Goal: Task Accomplishment & Management: Complete application form

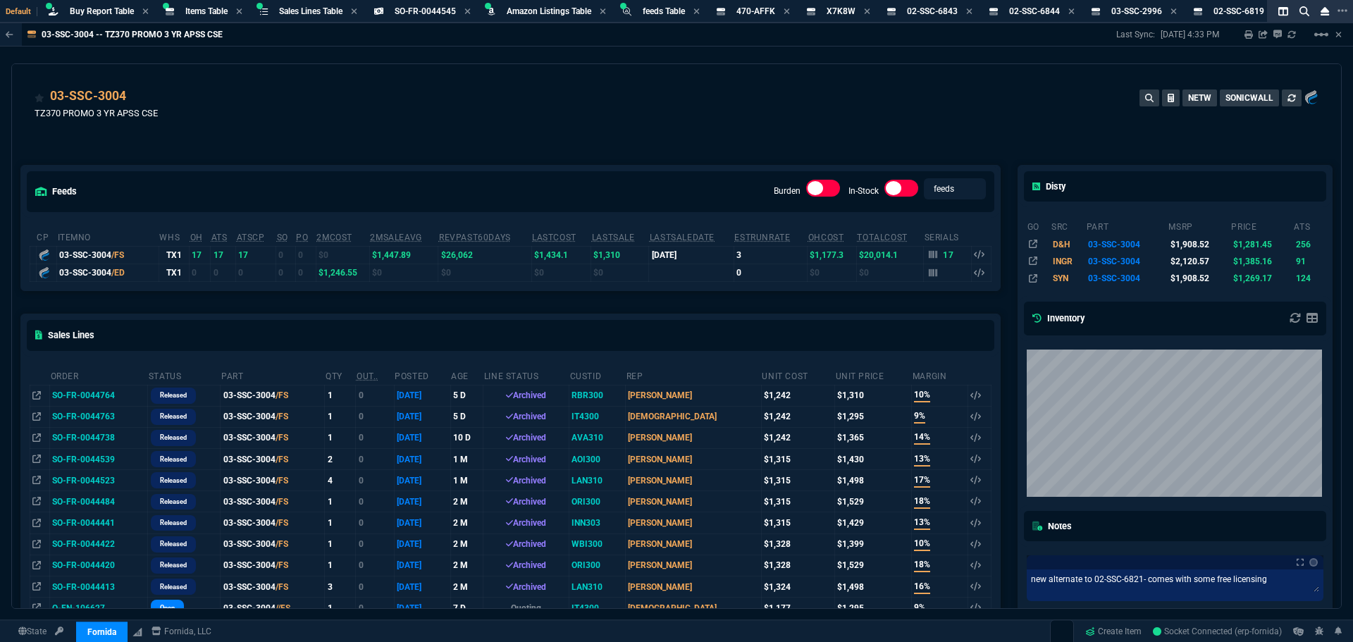
select select "8: NEPT"
click at [383, 84] on div "03-SSC-3004 TZ370 PROMO 3 YR APSS CSE NETW SONICWALL" at bounding box center [676, 106] width 1329 height 84
click at [206, 13] on span "Items Table" at bounding box center [206, 11] width 42 height 10
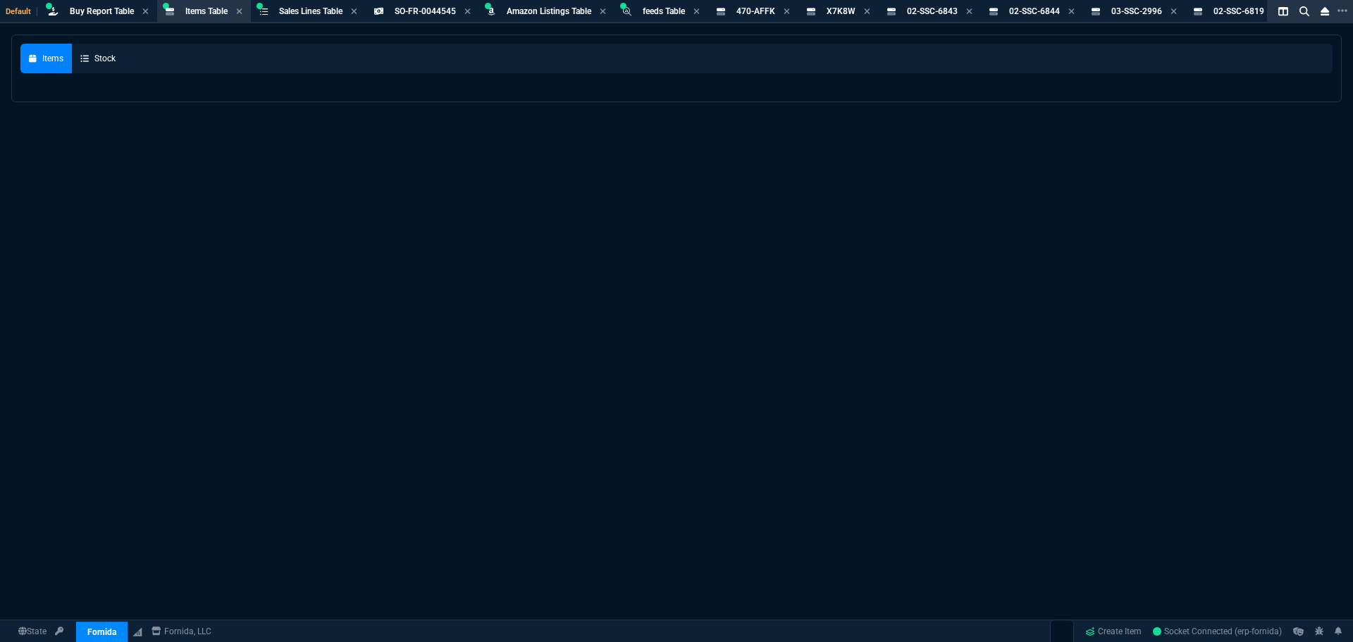
select select
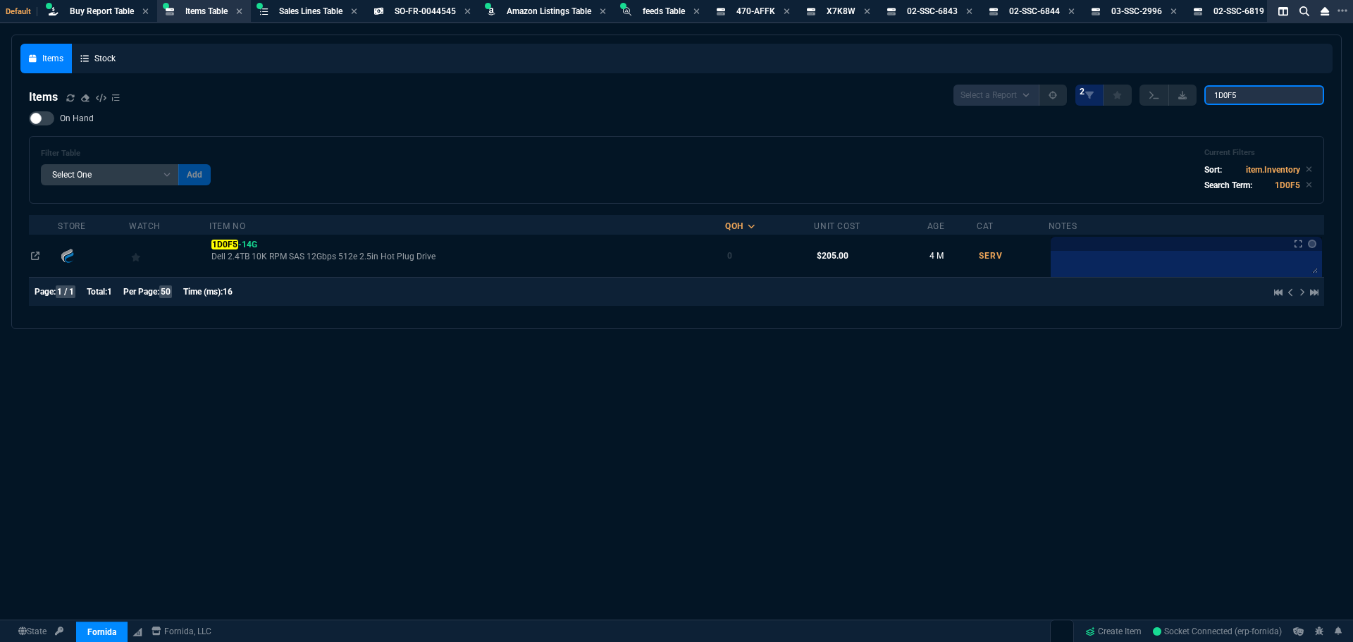
drag, startPoint x: 1262, startPoint y: 101, endPoint x: 1117, endPoint y: 80, distance: 146.6
click at [1117, 81] on nx-fornida-items-table "Items Select a Report NEW QUERY 2 1D0F5 On Hand Filter Table Select One Add Fil…" at bounding box center [676, 198] width 1312 height 244
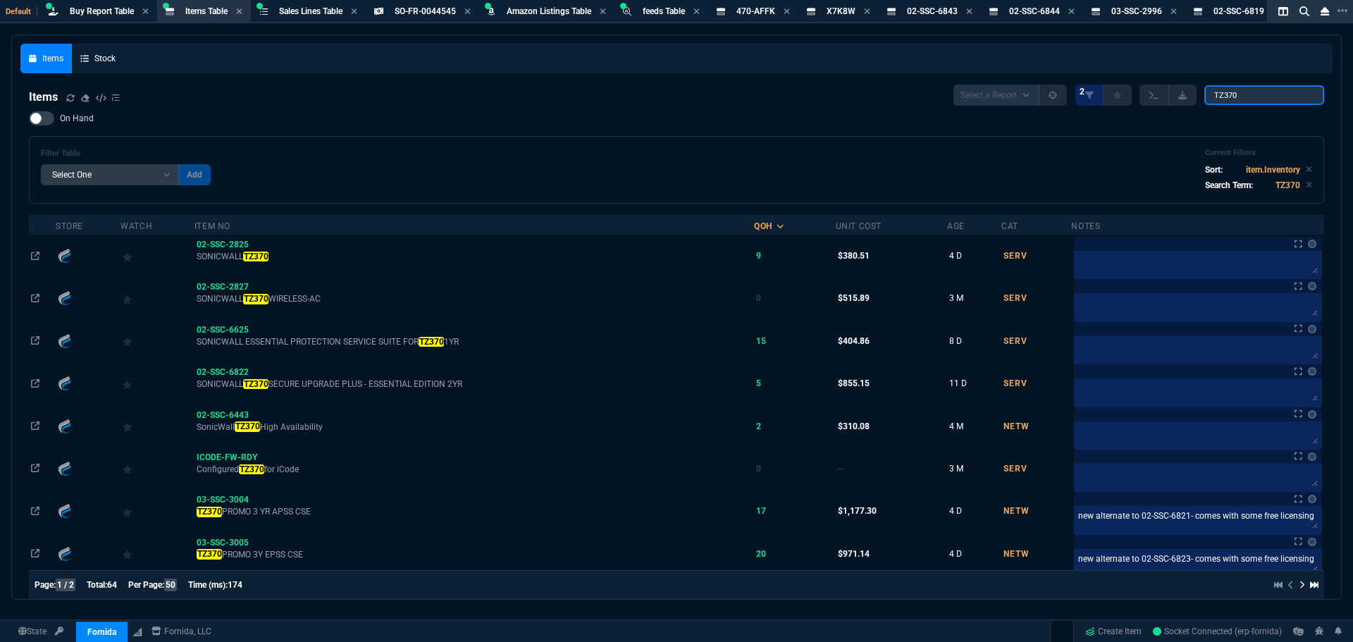
type input "TZ370"
click at [51, 123] on div at bounding box center [41, 118] width 25 height 14
click at [29, 119] on input "On Hand" at bounding box center [28, 118] width 1 height 1
checkbox input "true"
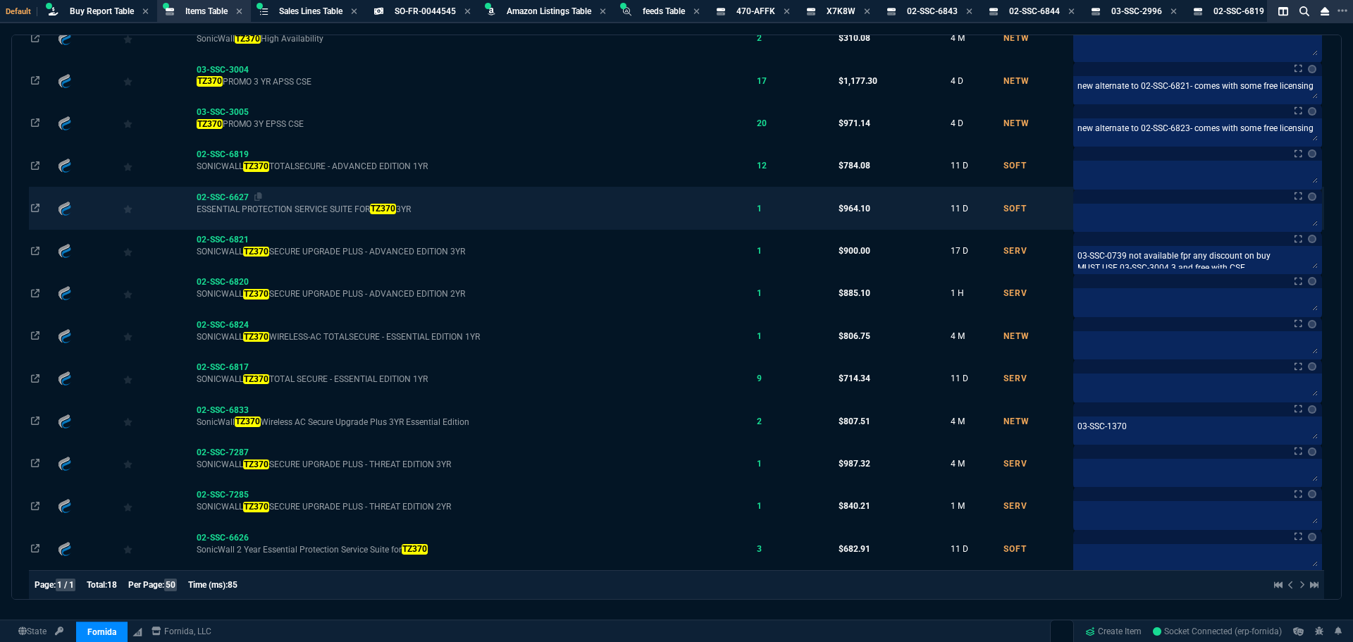
scroll to position [328, 0]
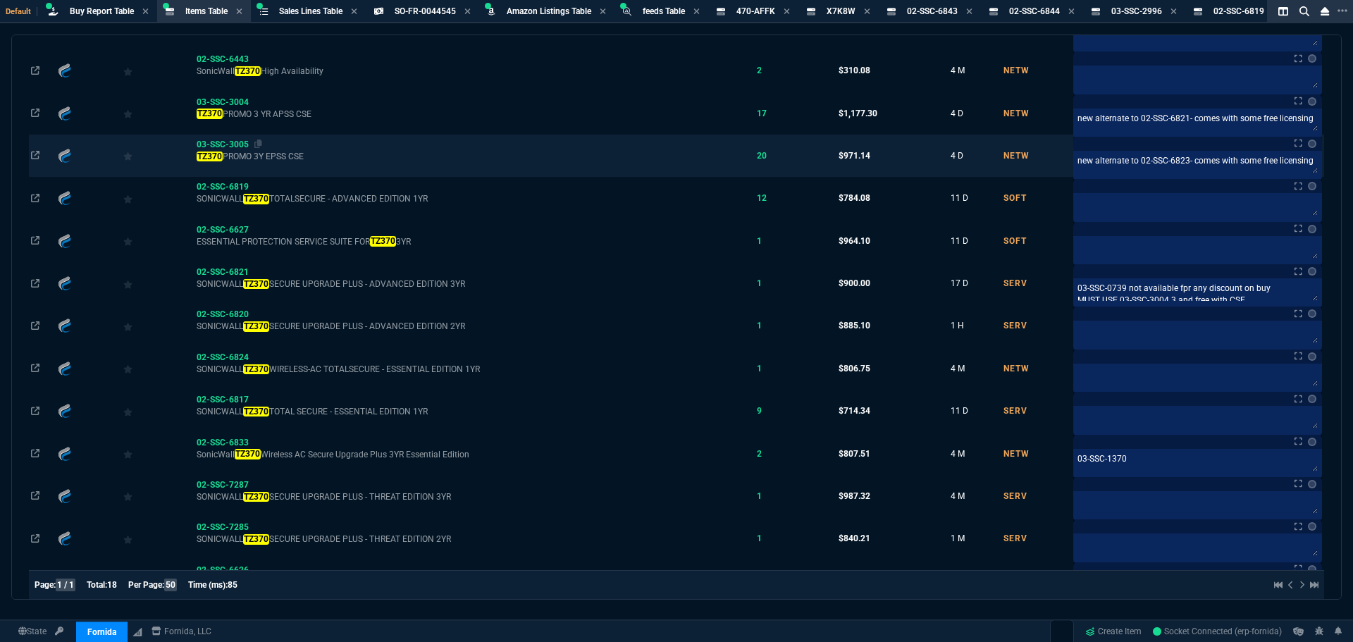
drag, startPoint x: 262, startPoint y: 143, endPoint x: 280, endPoint y: 144, distance: 18.3
click at [262, 143] on icon at bounding box center [258, 143] width 8 height 8
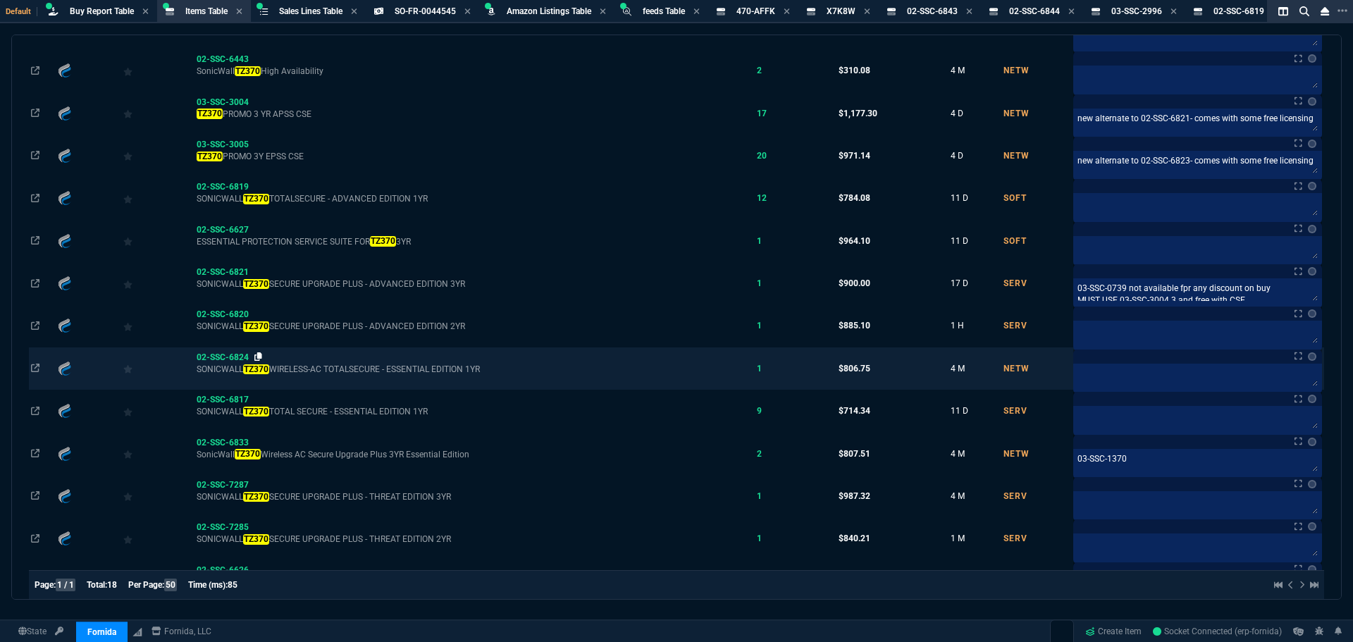
click at [261, 357] on icon at bounding box center [258, 356] width 8 height 8
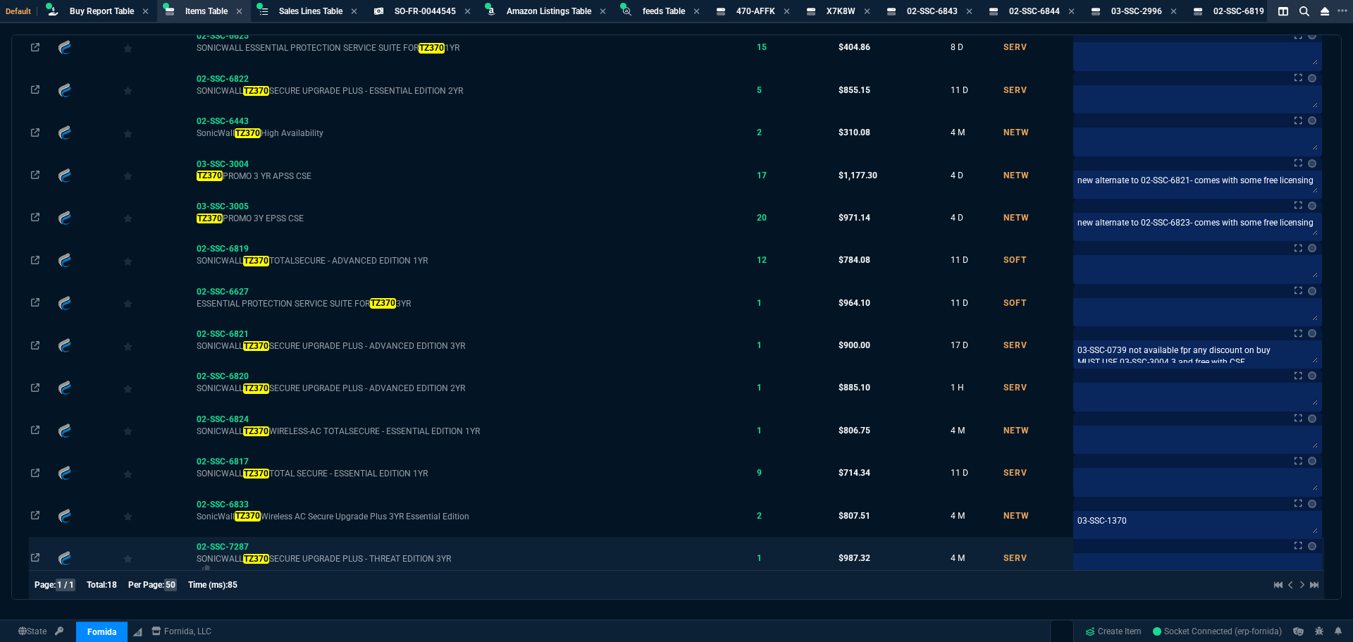
scroll to position [258, 0]
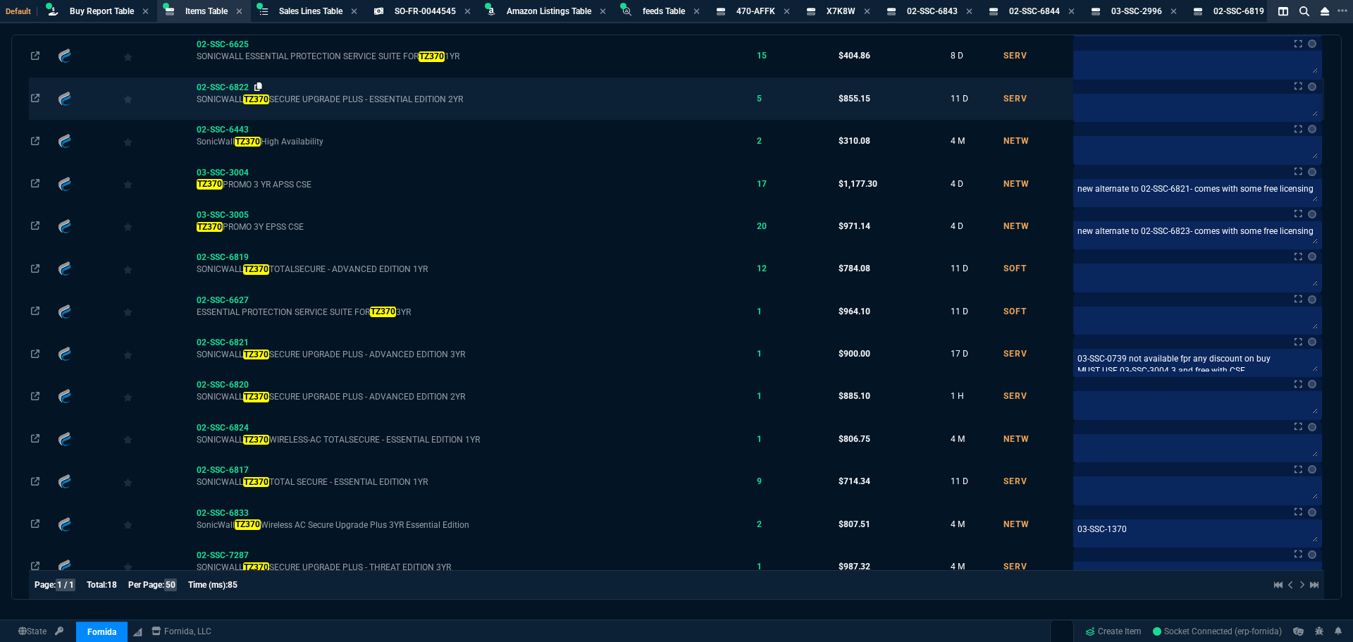
click at [262, 85] on icon at bounding box center [258, 86] width 8 height 8
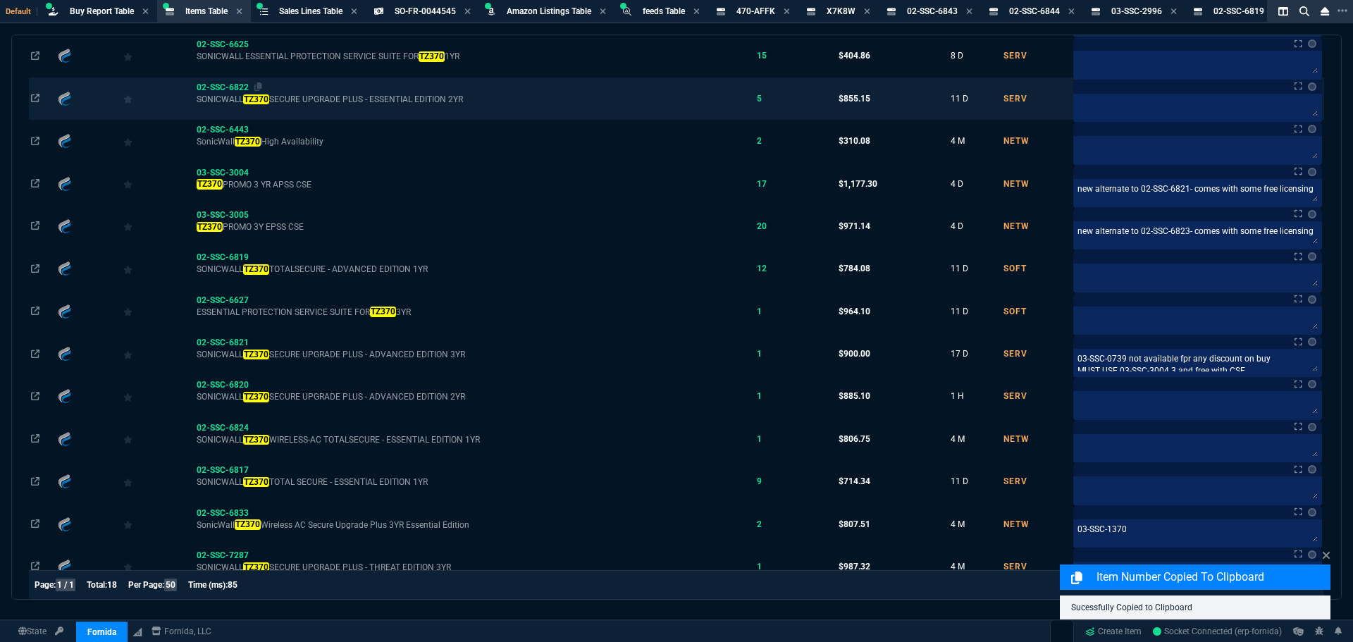
click at [227, 86] on span "02-SSC-6822" at bounding box center [223, 87] width 52 height 10
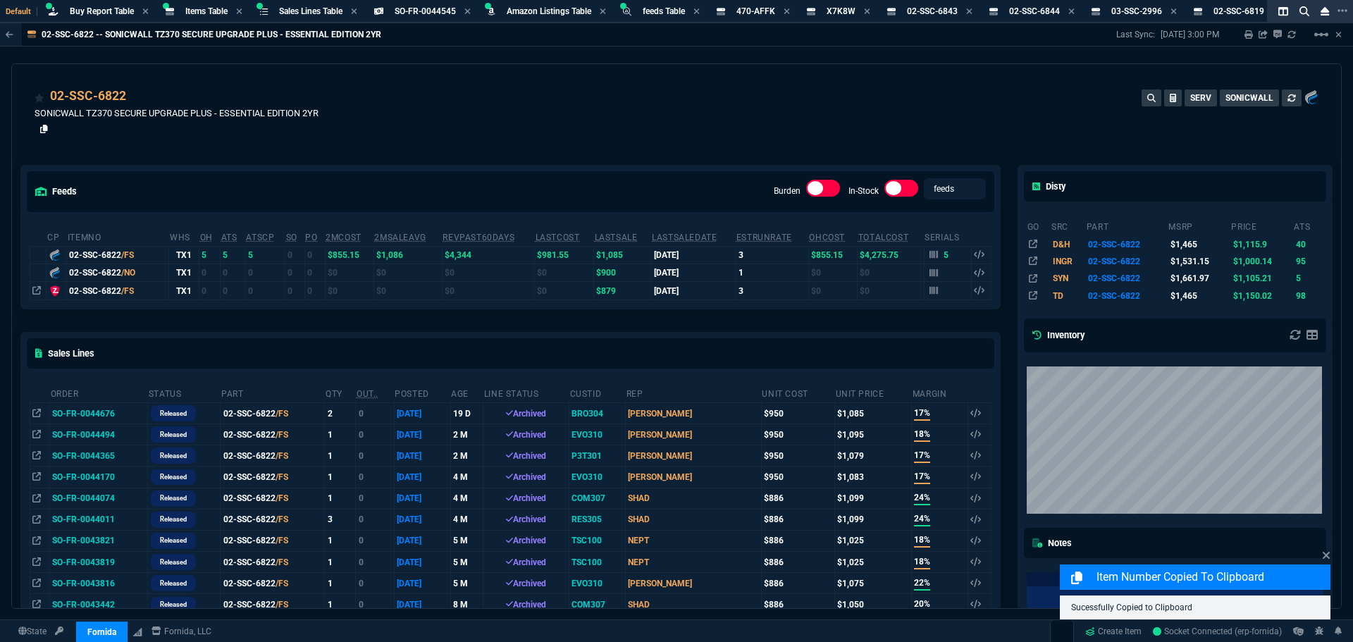
click at [42, 128] on icon at bounding box center [44, 129] width 8 height 8
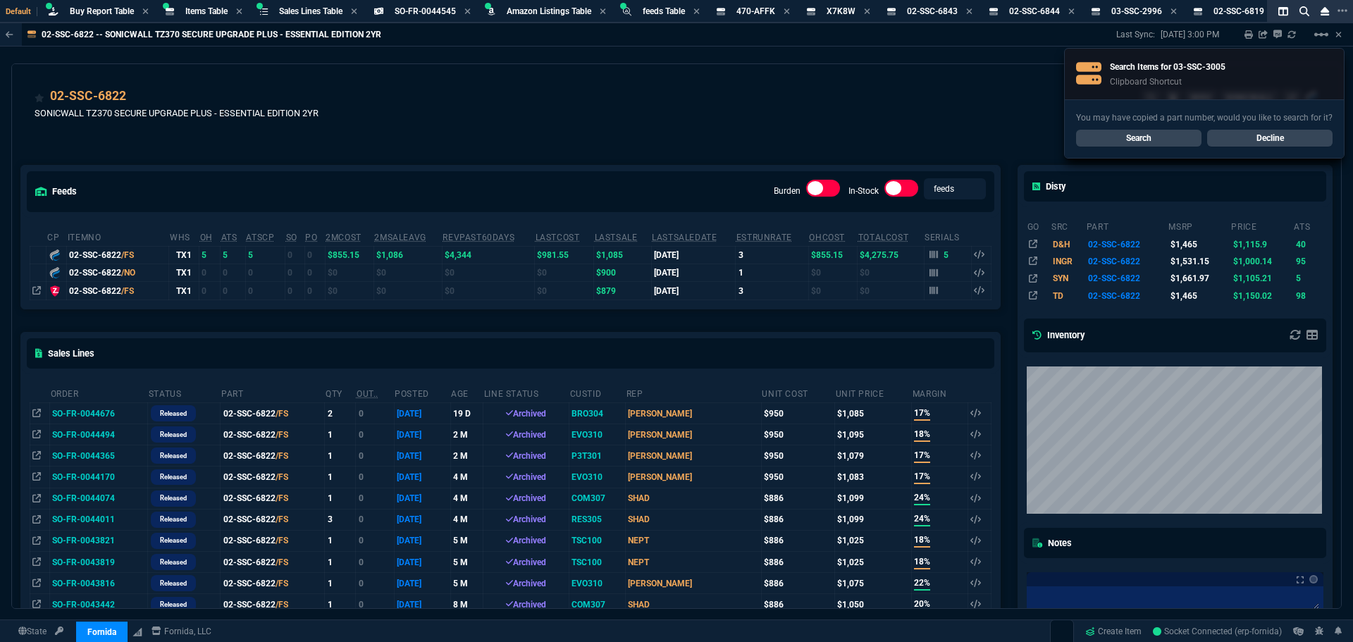
click at [1119, 144] on link "Search" at bounding box center [1138, 138] width 125 height 17
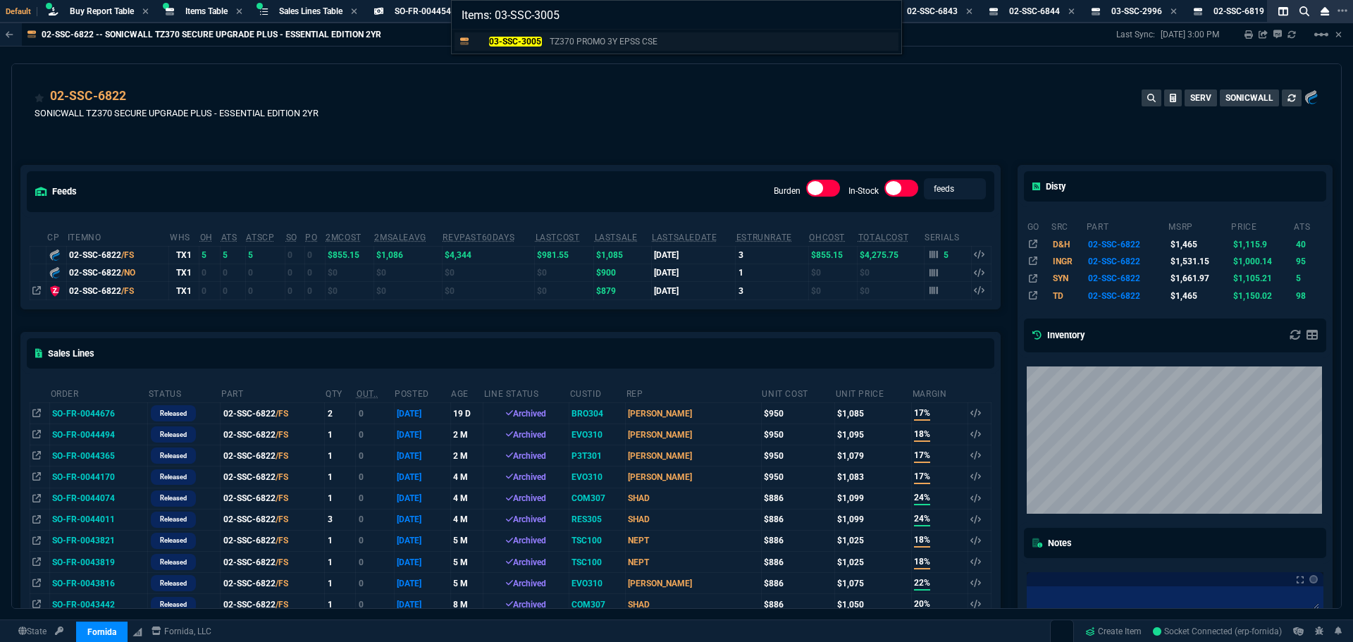
click at [524, 43] on mark "03-SSC-3005" at bounding box center [515, 42] width 53 height 10
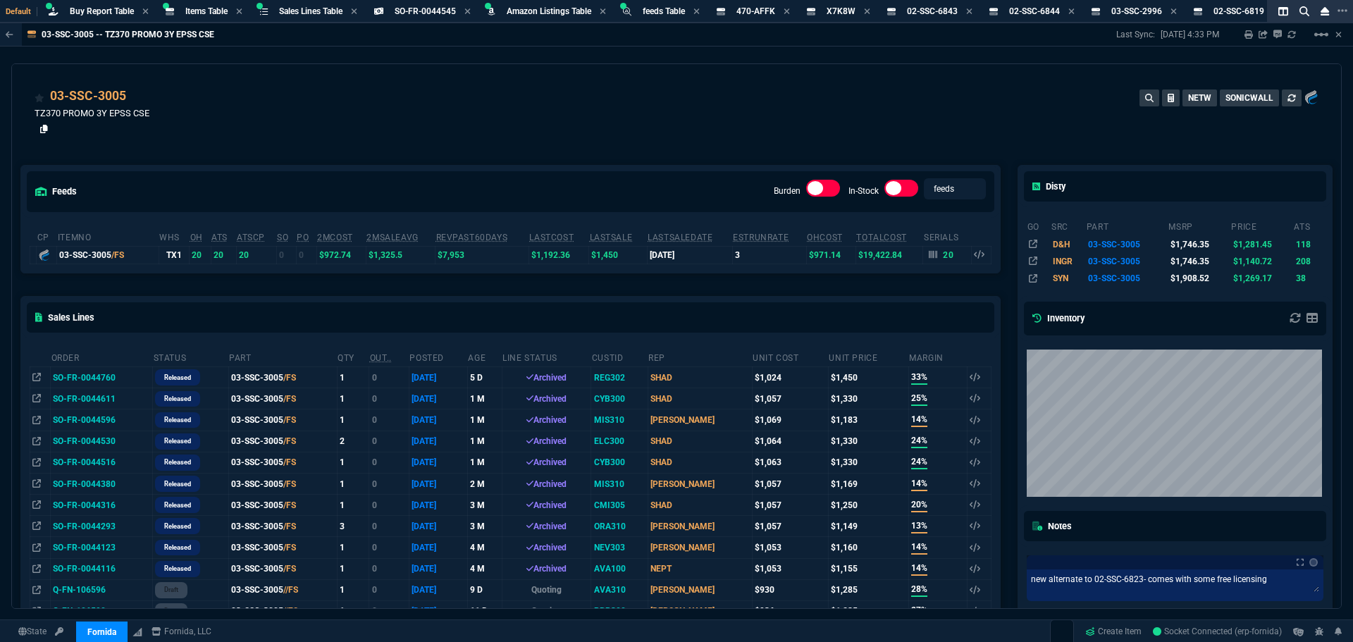
click at [42, 129] on icon at bounding box center [44, 129] width 8 height 8
drag, startPoint x: 511, startPoint y: 139, endPoint x: 549, endPoint y: 126, distance: 41.0
click at [511, 139] on div "feeds Burden In-Stock feeds prices cp ItemNo WHS OH ATS ATSCP SO PO 2MCost 2MSa…" at bounding box center [510, 648] width 997 height 1028
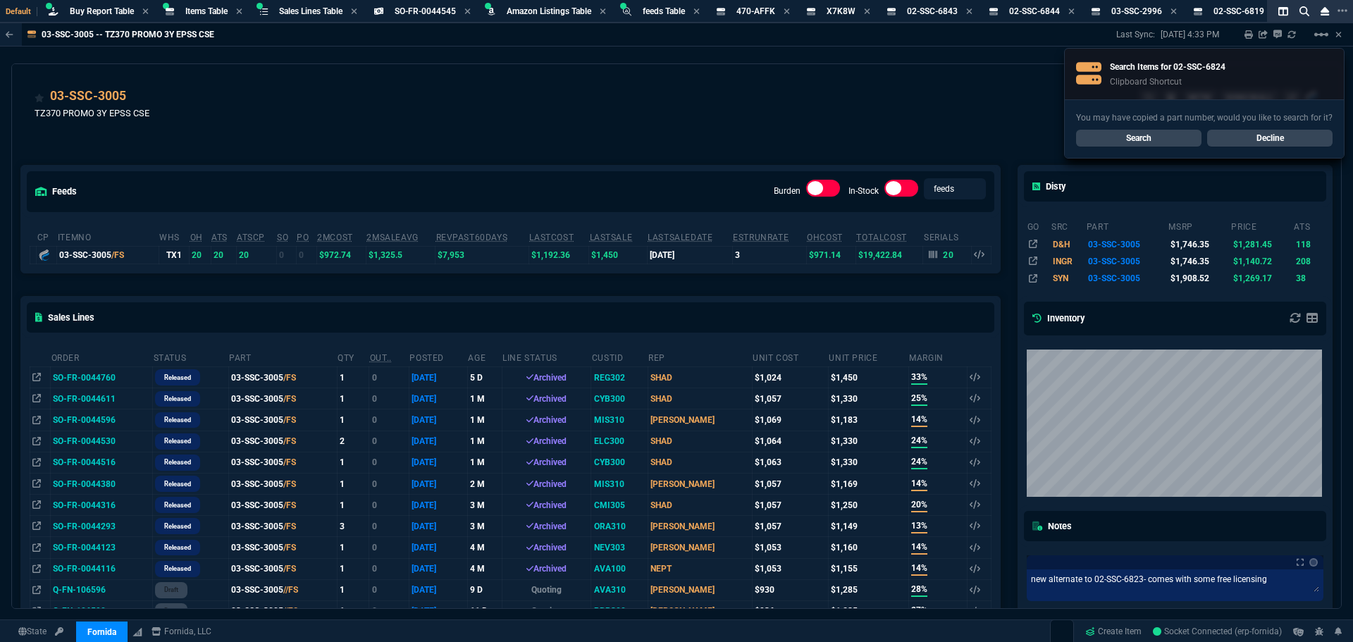
click at [1102, 135] on link "Search" at bounding box center [1138, 138] width 125 height 17
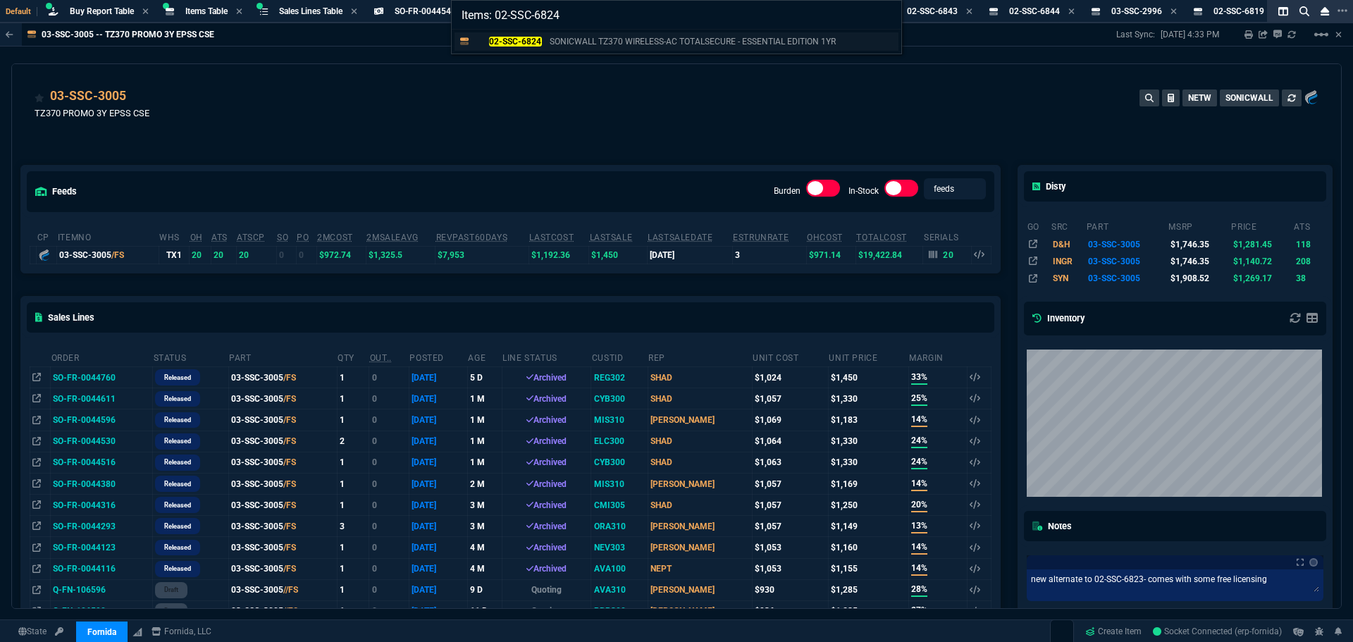
click at [509, 45] on mark "02-SSC-6824" at bounding box center [515, 42] width 53 height 10
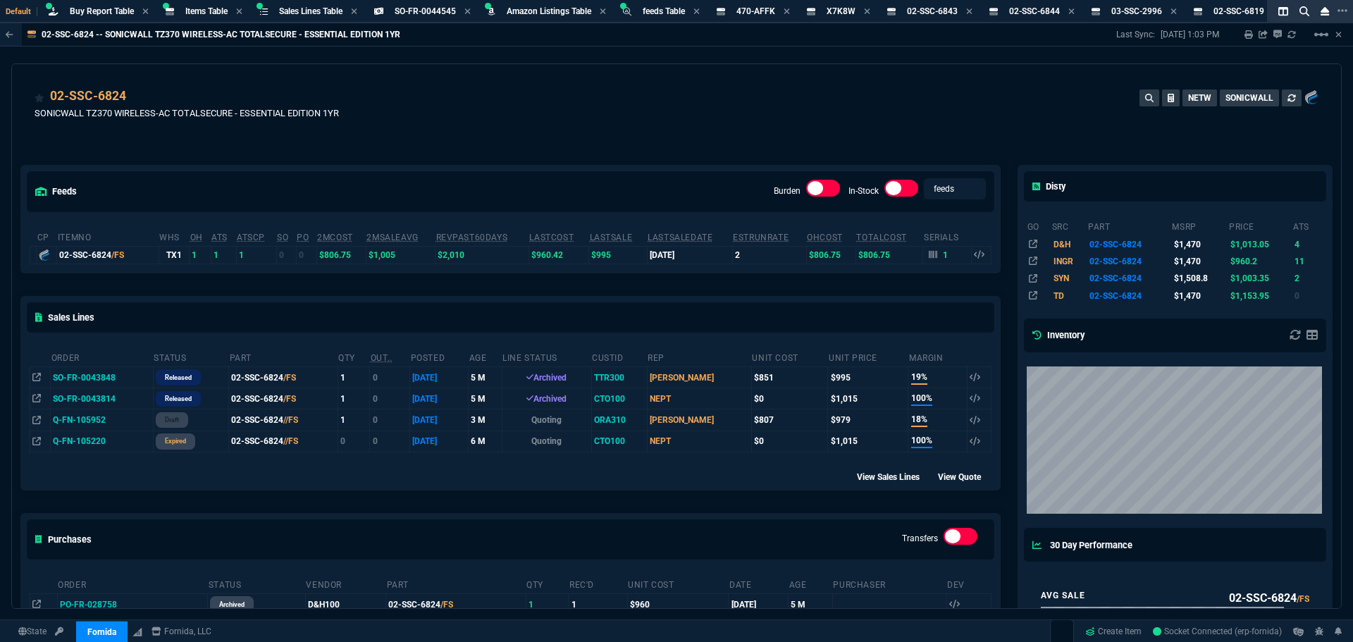
drag, startPoint x: 666, startPoint y: 14, endPoint x: 659, endPoint y: 69, distance: 55.4
click at [666, 14] on span "feeds Table" at bounding box center [663, 11] width 42 height 10
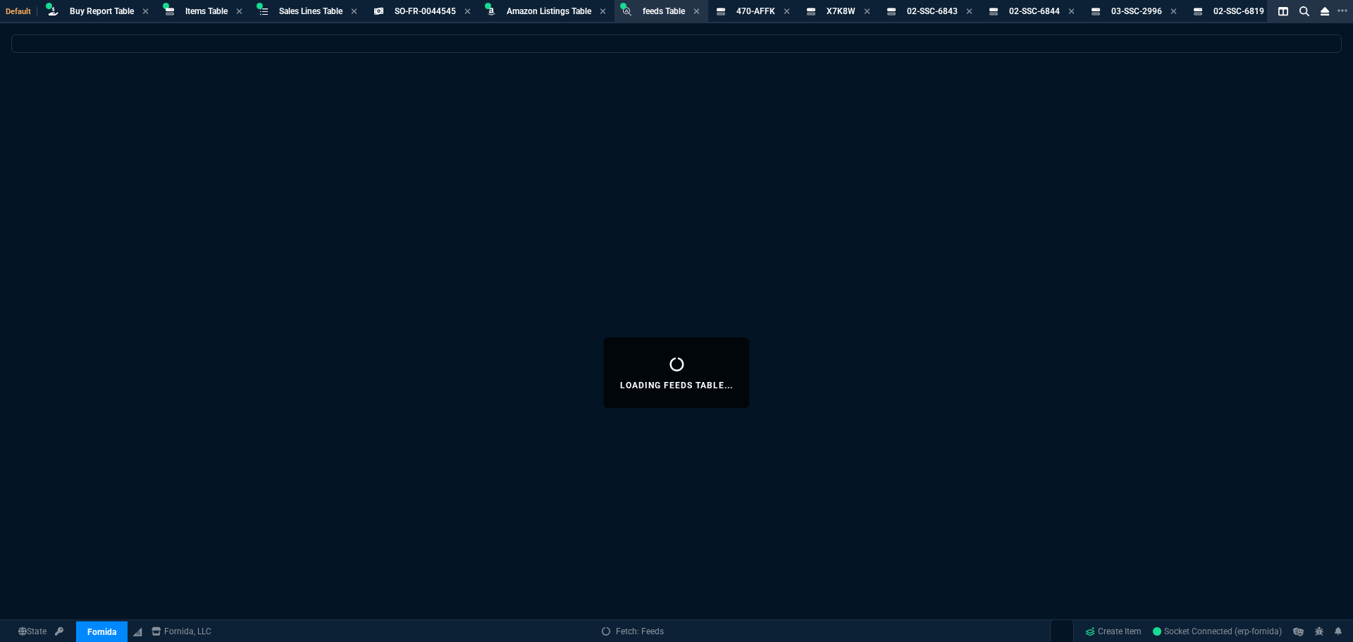
select select
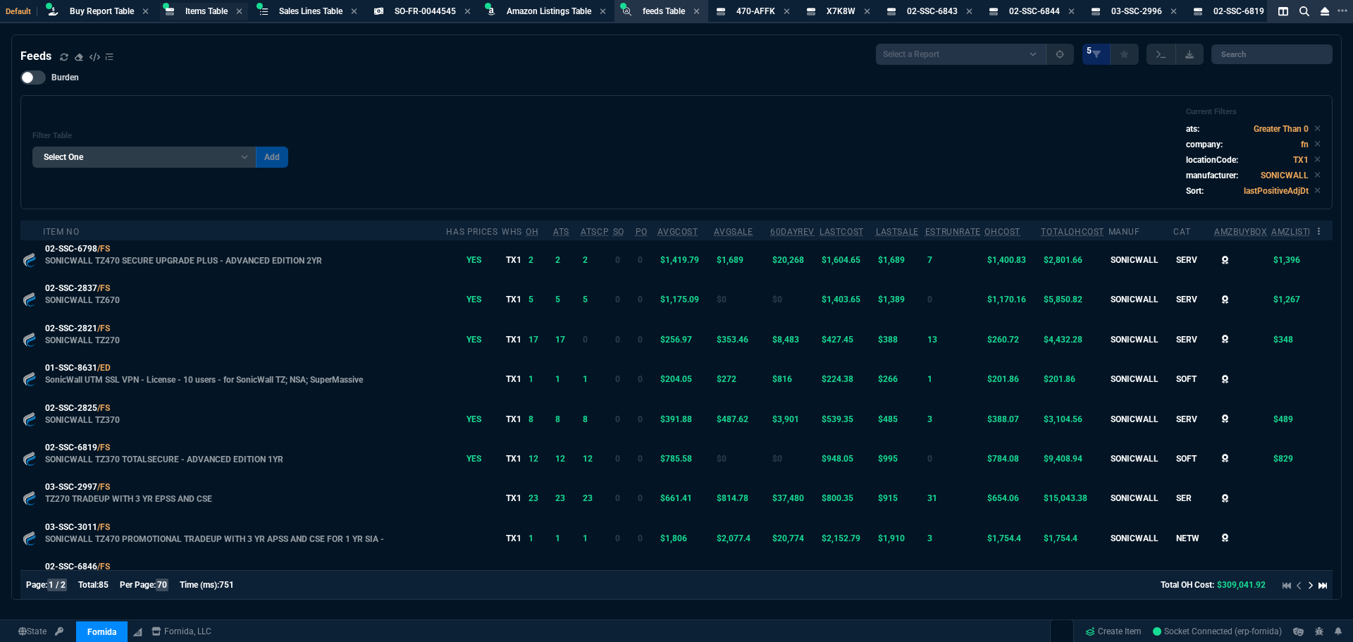
click at [211, 11] on span "Items Table" at bounding box center [206, 11] width 42 height 10
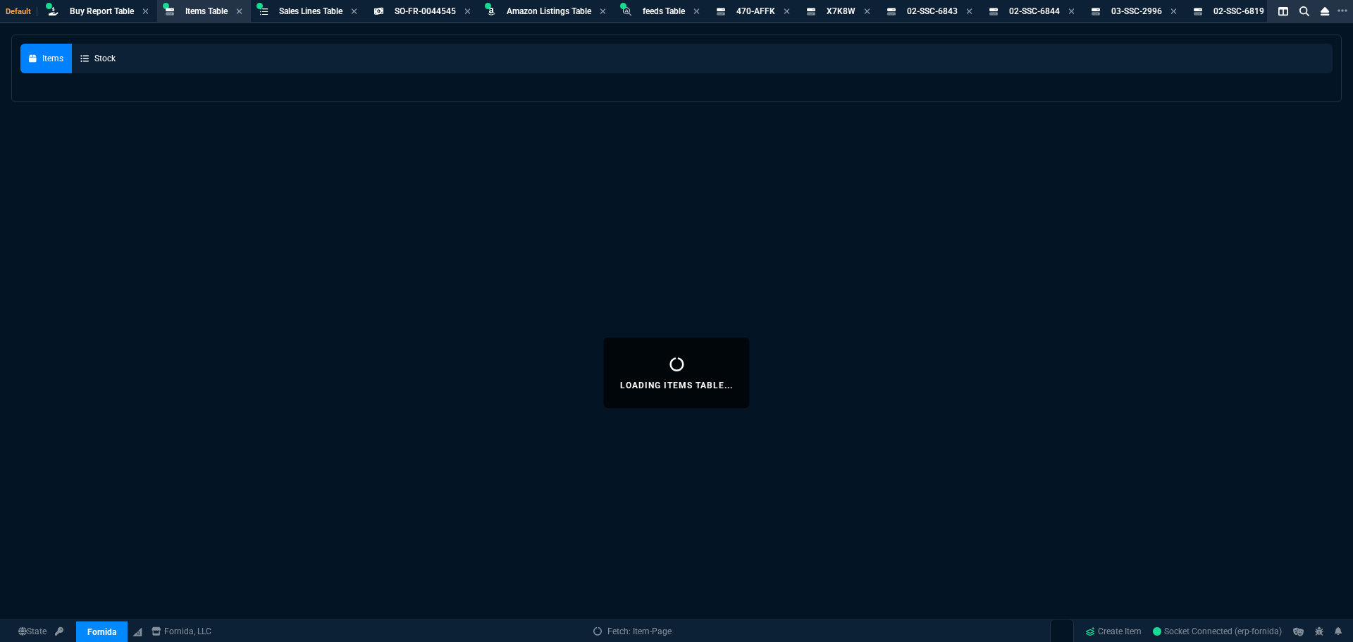
select select
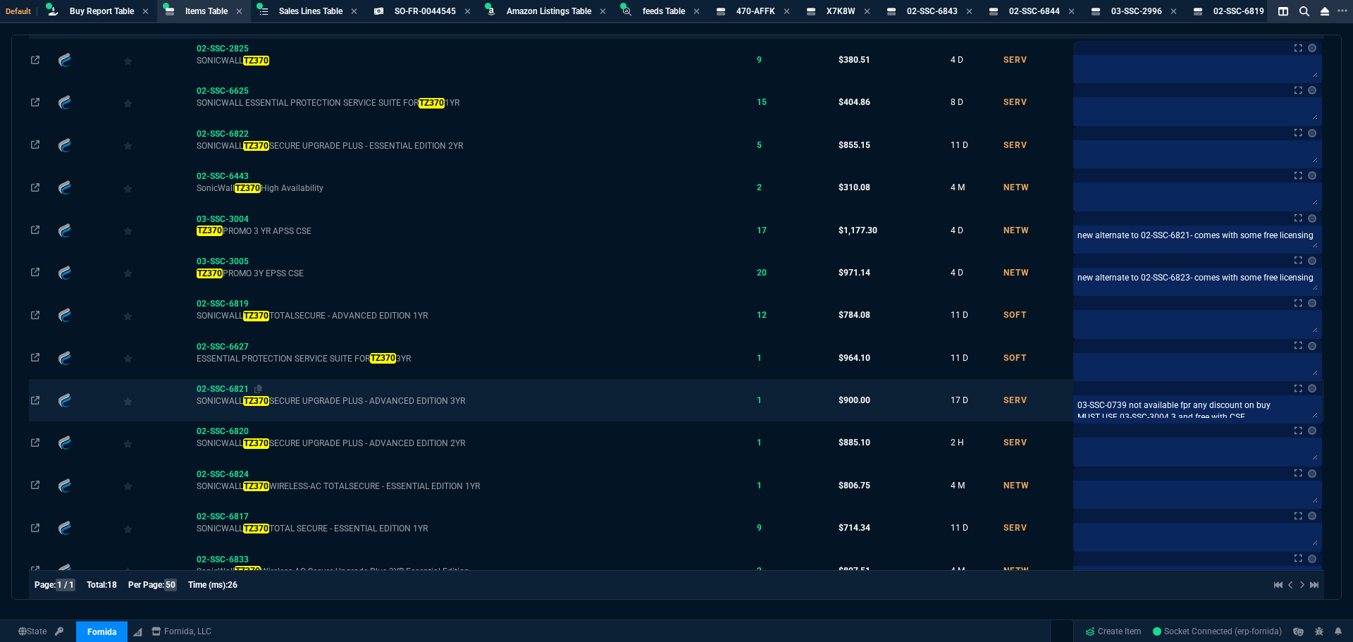
scroll to position [282, 0]
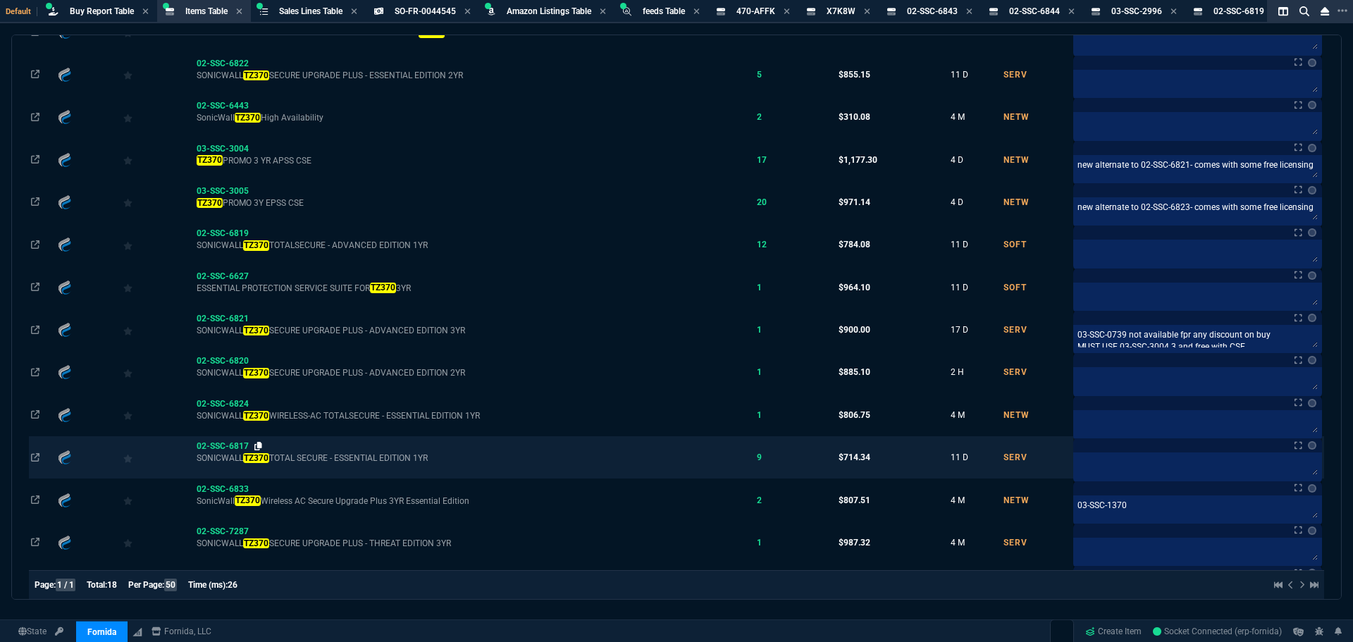
click at [259, 446] on icon at bounding box center [258, 446] width 8 height 8
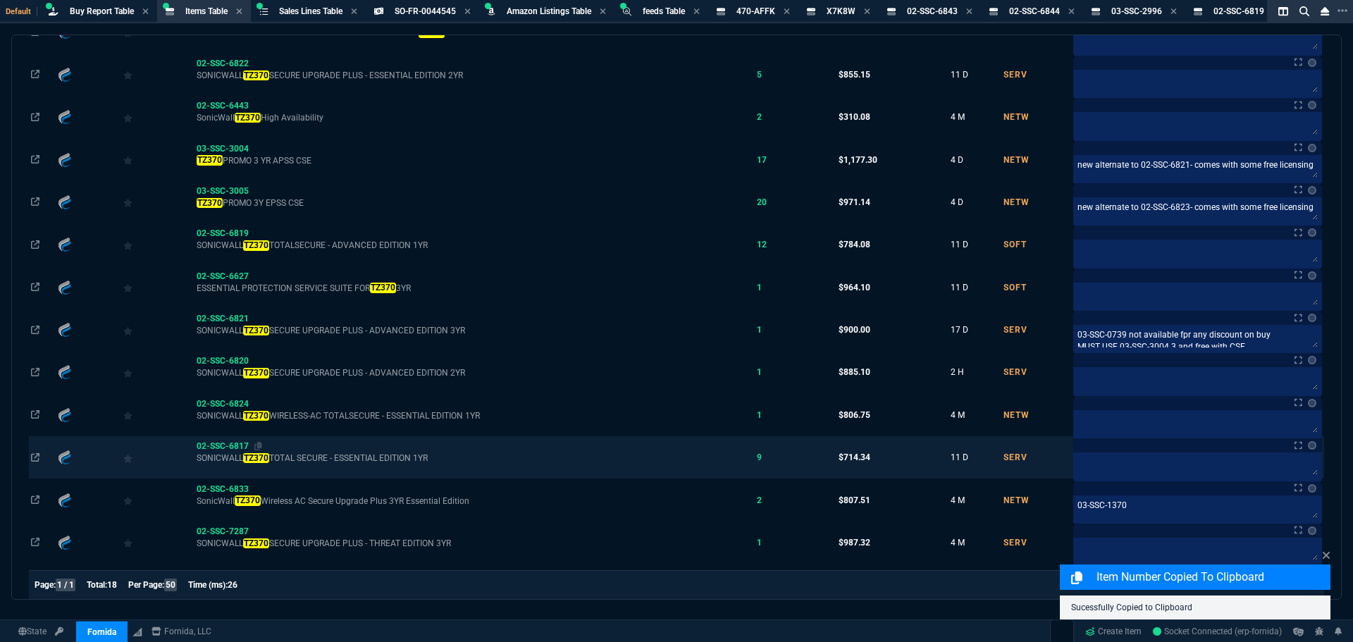
click at [223, 448] on span "02-SSC-6817" at bounding box center [223, 446] width 52 height 10
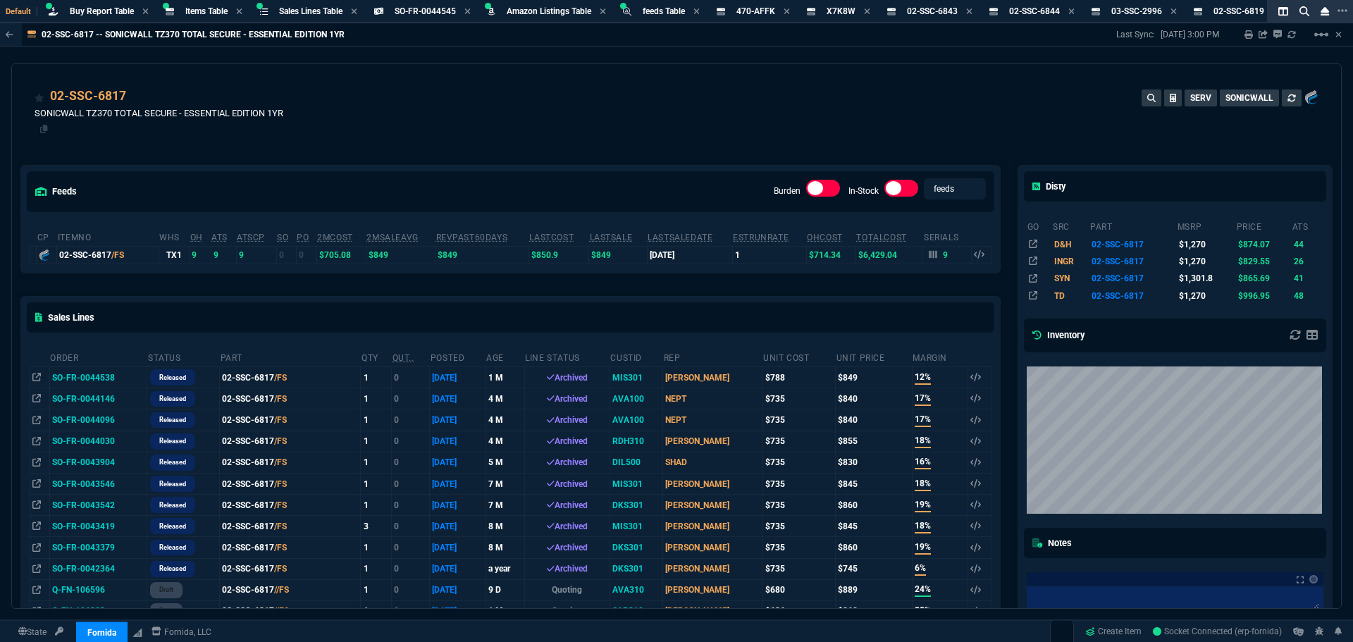
drag, startPoint x: 44, startPoint y: 129, endPoint x: 81, endPoint y: 134, distance: 37.7
click at [44, 129] on icon at bounding box center [44, 129] width 8 height 8
click at [871, 105] on div "02-SSC-6817 SONICWALL TZ370 TOTAL SECURE - ESSENTIAL EDITION 1YR SERV SONICWALL" at bounding box center [676, 112] width 1283 height 50
drag, startPoint x: 656, startPoint y: 145, endPoint x: 708, endPoint y: 118, distance: 58.9
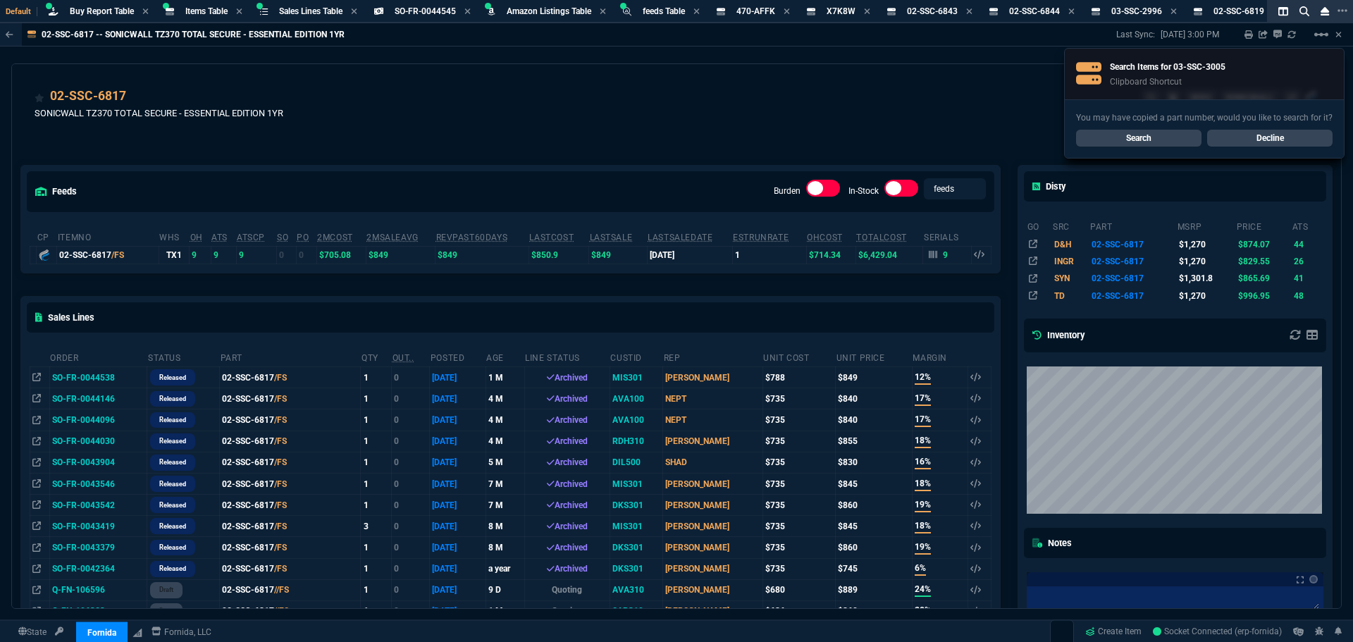
click at [1145, 142] on link "Search" at bounding box center [1138, 138] width 125 height 17
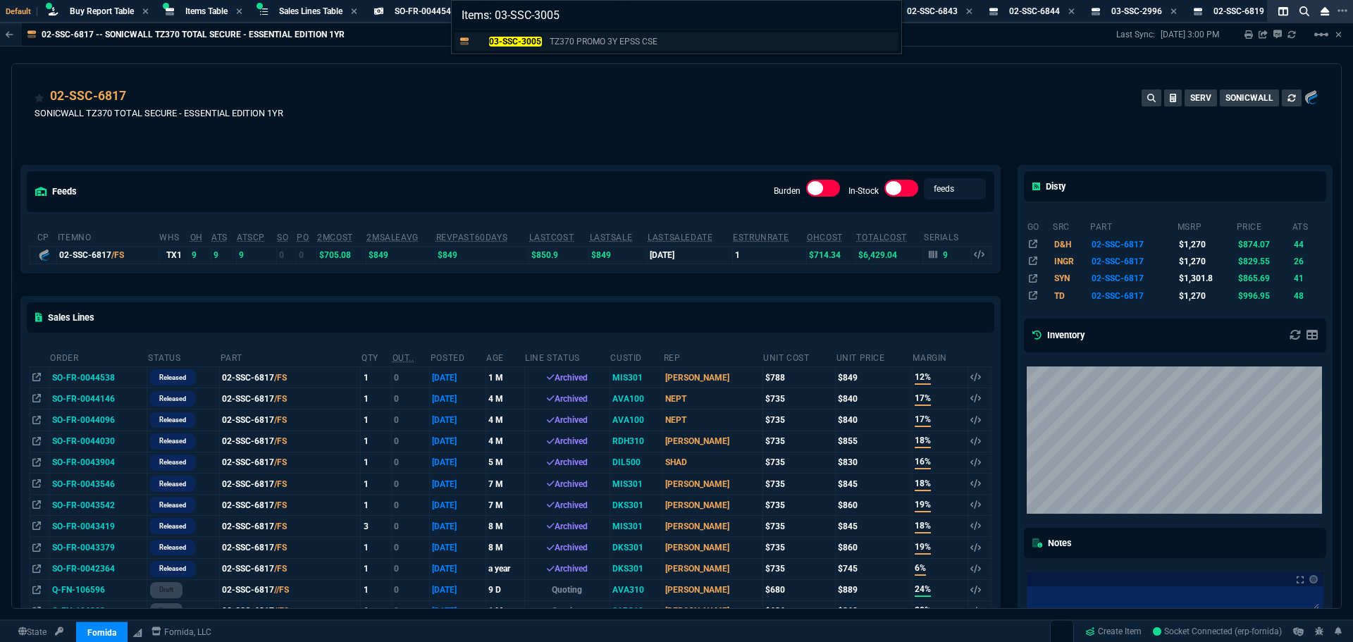
click at [526, 40] on mark "03-SSC-3005" at bounding box center [515, 42] width 53 height 10
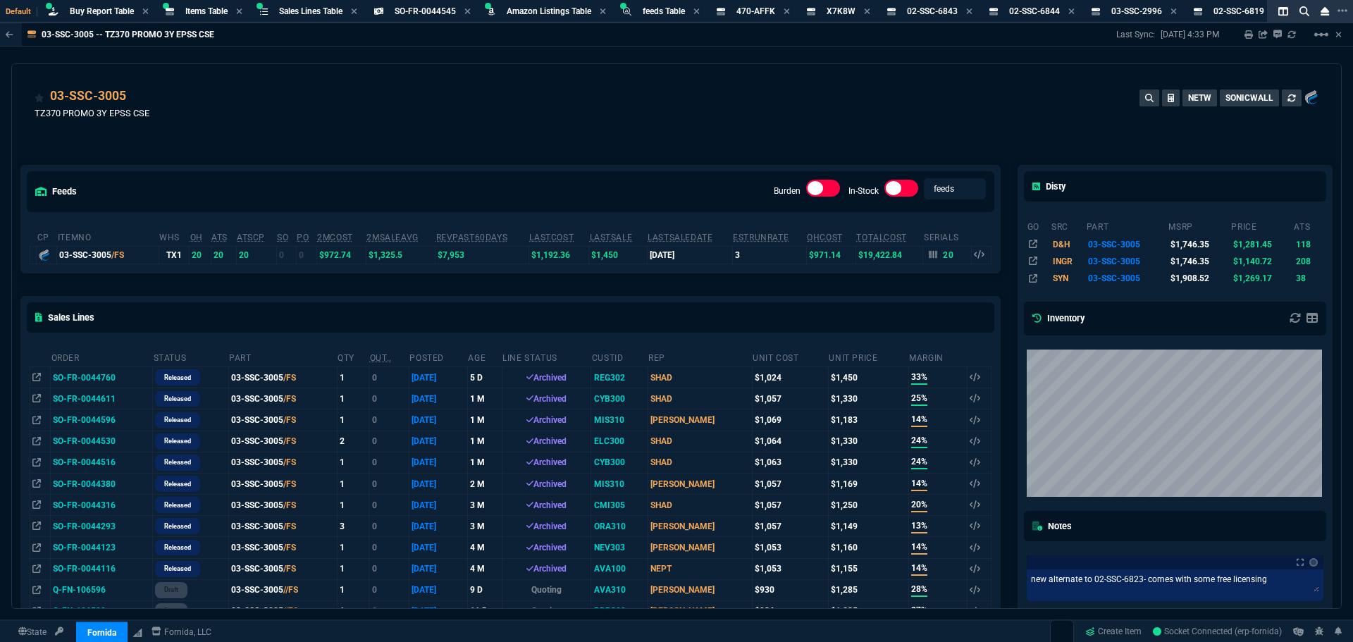
drag, startPoint x: 497, startPoint y: 86, endPoint x: 525, endPoint y: 83, distance: 27.6
click at [497, 86] on div "03-SSC-3005 TZ370 PROMO 3Y EPSS CSE NETW SONICWALL" at bounding box center [676, 106] width 1329 height 84
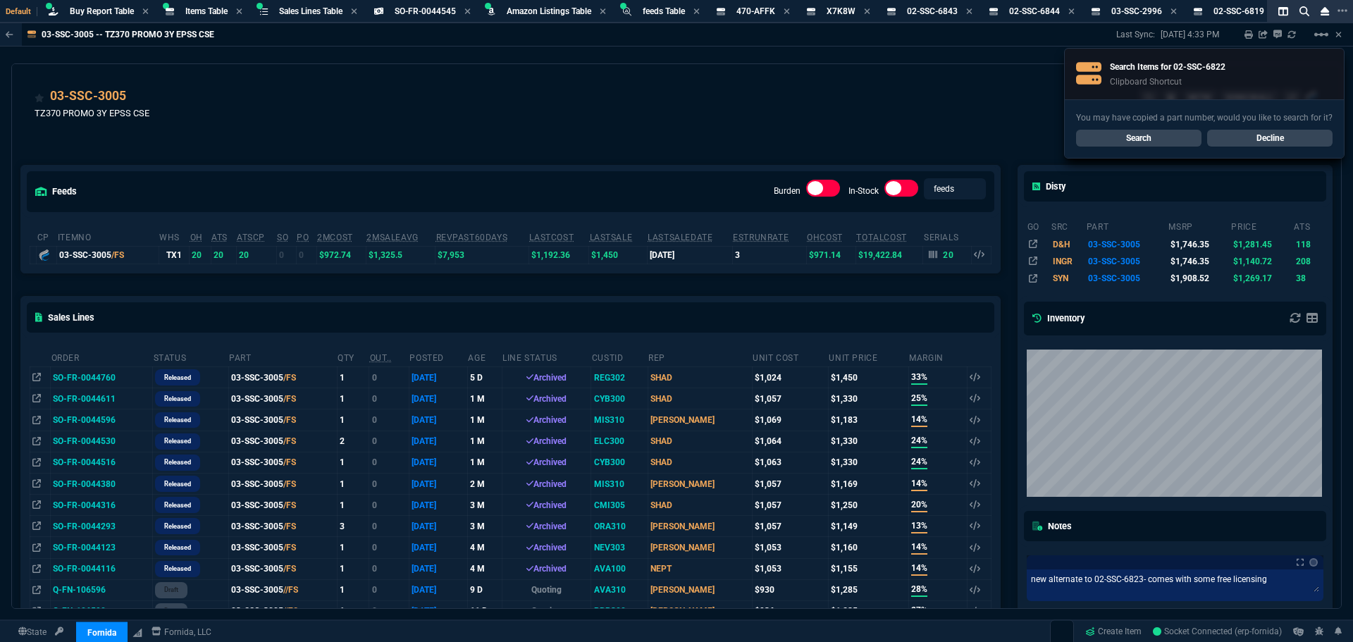
click at [1117, 139] on link "Search" at bounding box center [1138, 138] width 125 height 17
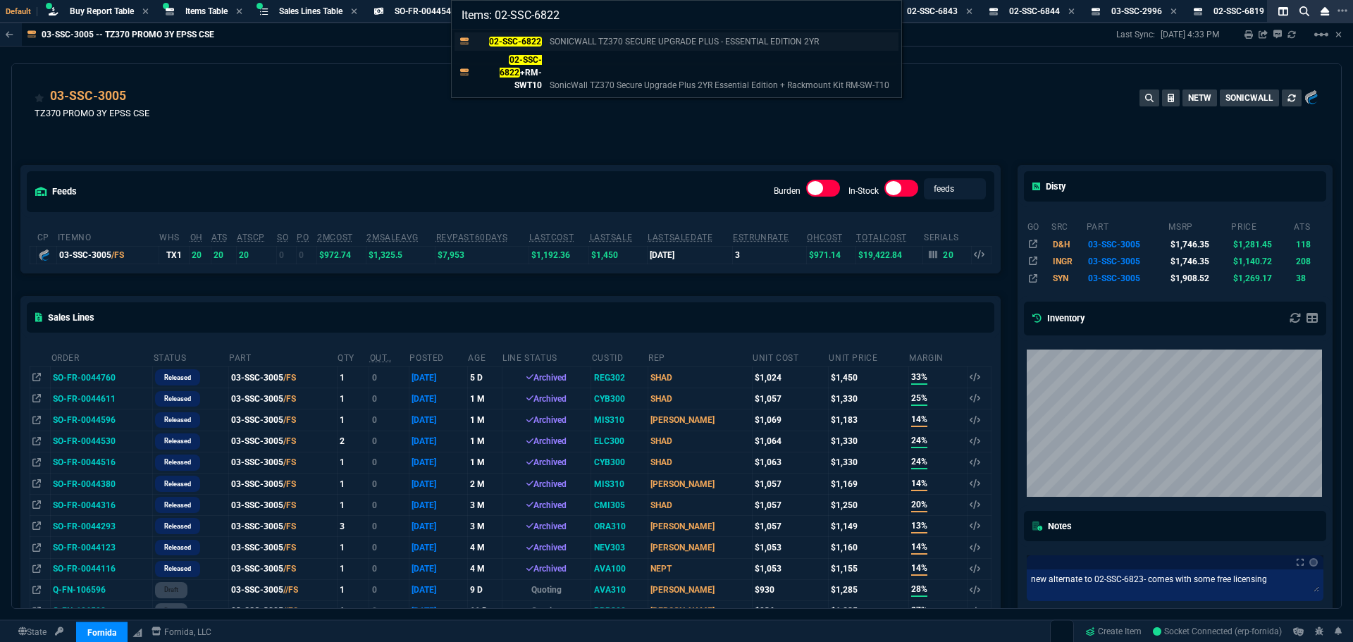
click at [499, 35] on p "02-SSC-6822" at bounding box center [508, 41] width 68 height 13
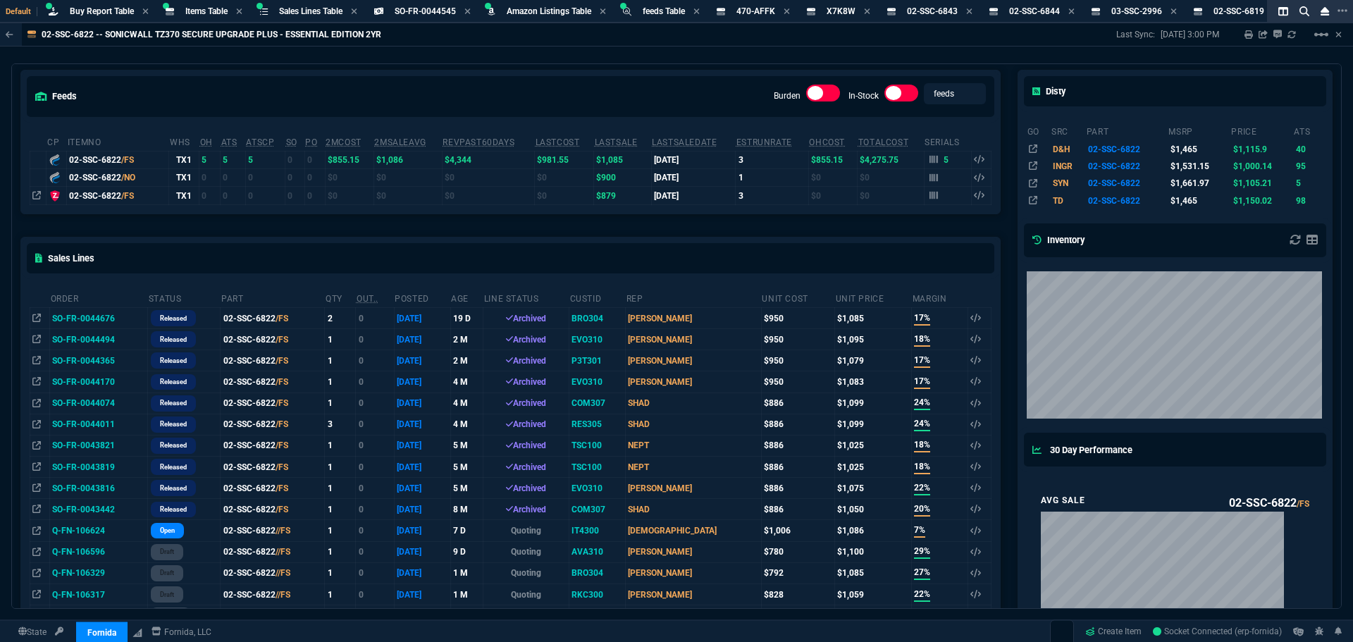
scroll to position [70, 0]
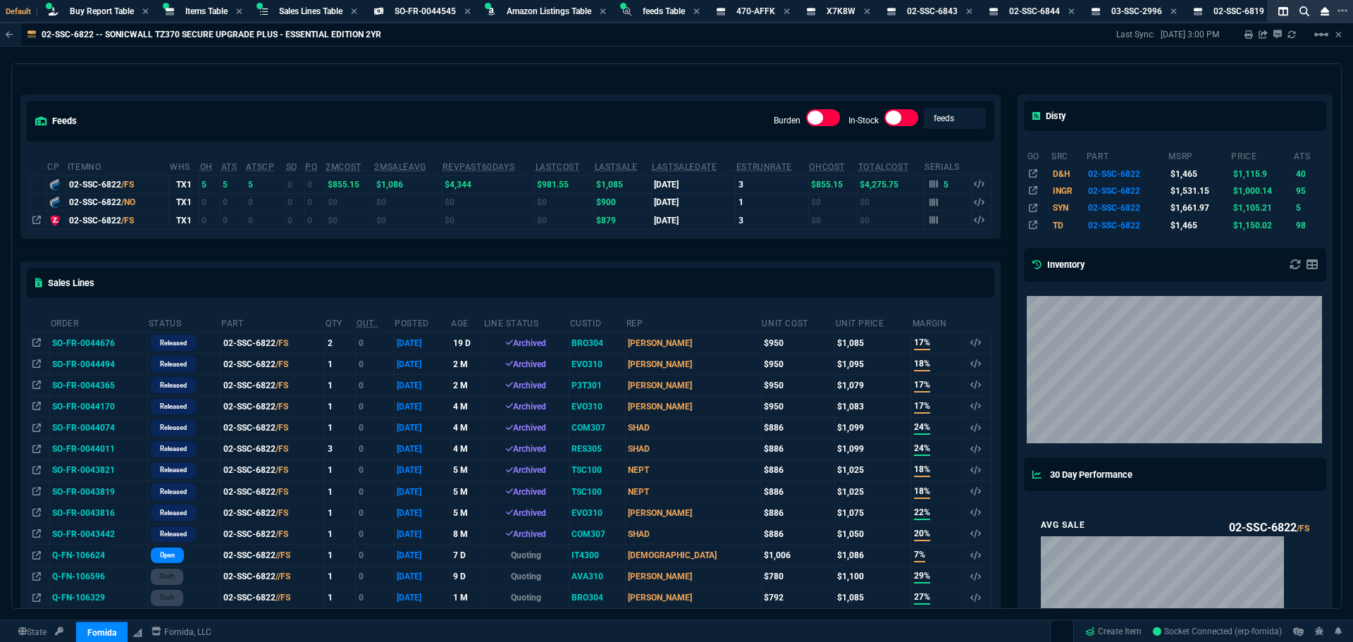
drag, startPoint x: 561, startPoint y: 54, endPoint x: 539, endPoint y: 54, distance: 21.8
click at [561, 54] on div "02-SSC-6822 -- SONICWALL TZ370 SECURE UPGRADE PLUS - ESSENTIAL EDITION 2YR Last…" at bounding box center [676, 315] width 1353 height 585
click at [201, 16] on div "Items Table Item" at bounding box center [206, 12] width 42 height 12
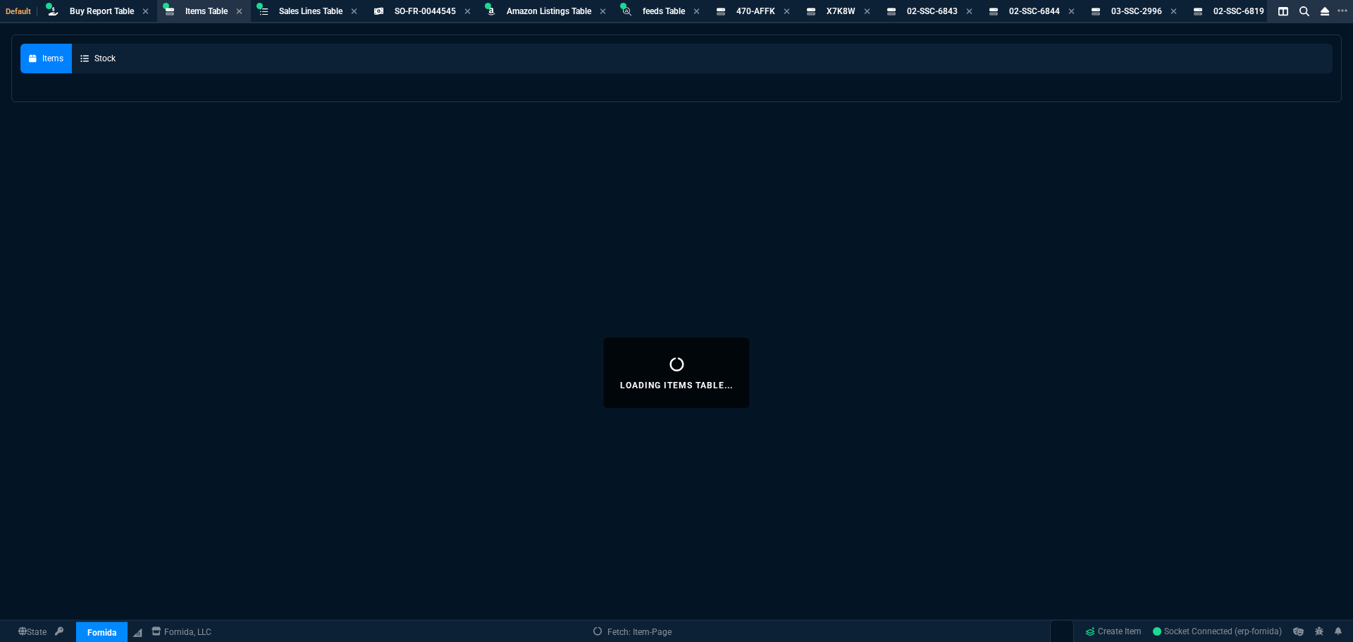
select select
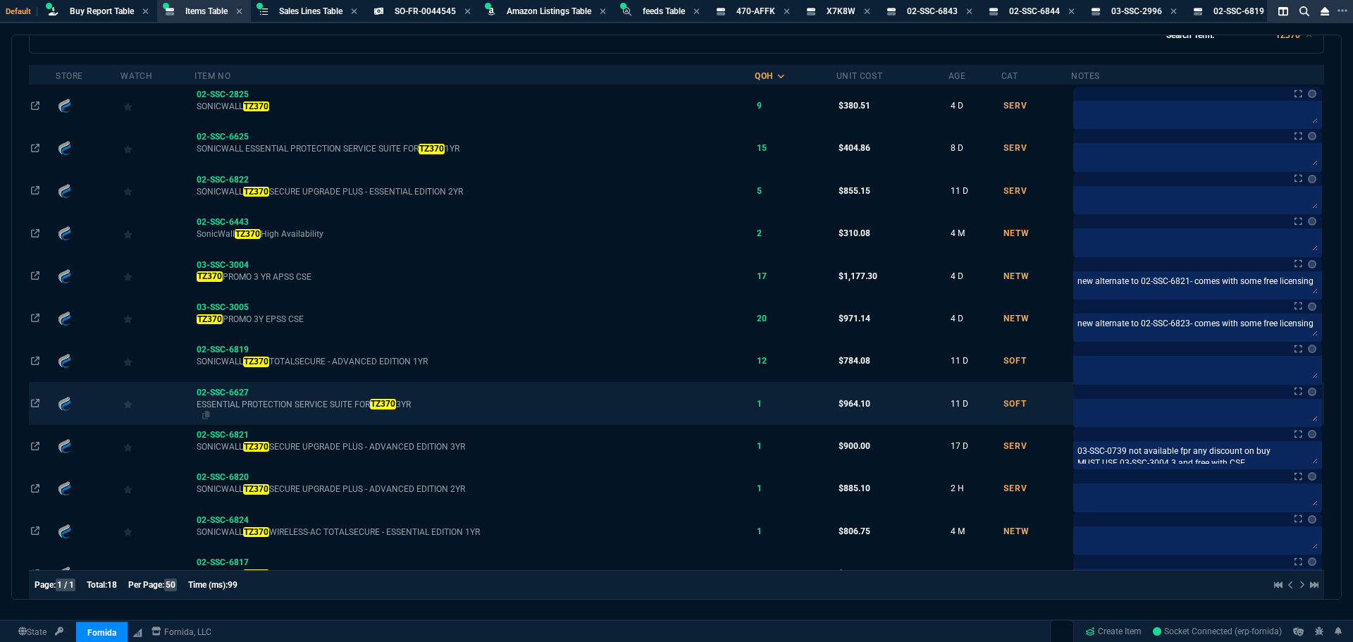
scroll to position [141, 0]
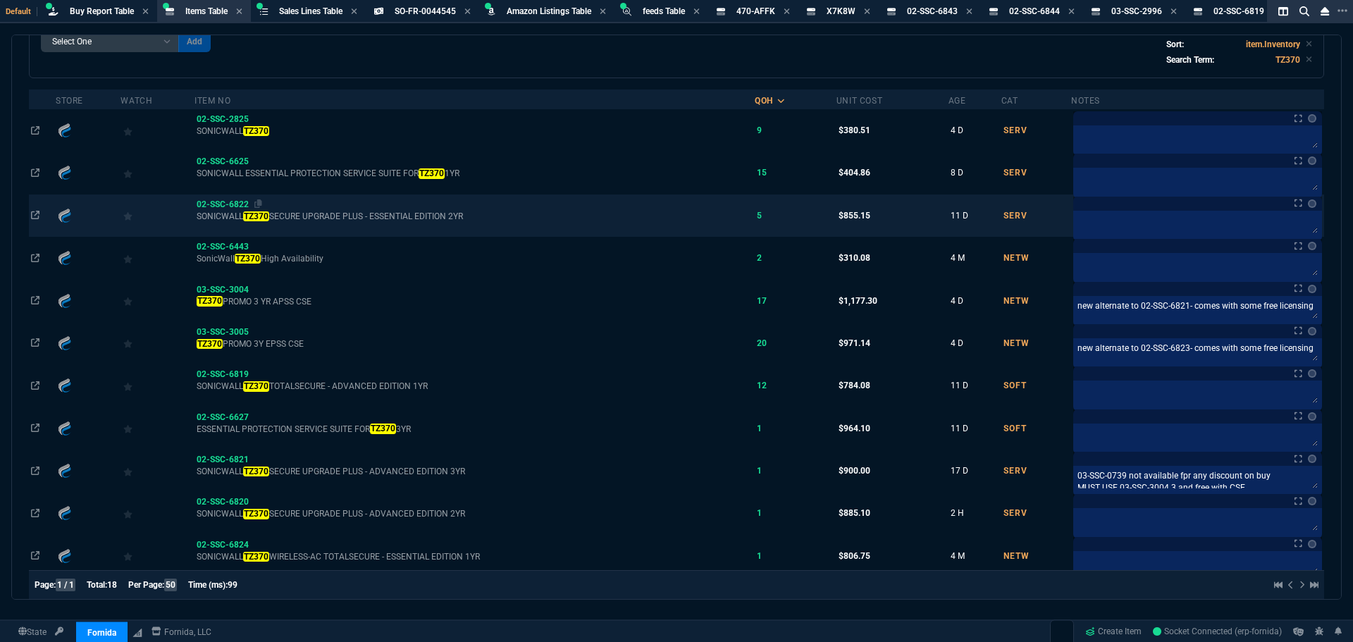
click at [242, 203] on span "02-SSC-6822" at bounding box center [223, 204] width 52 height 10
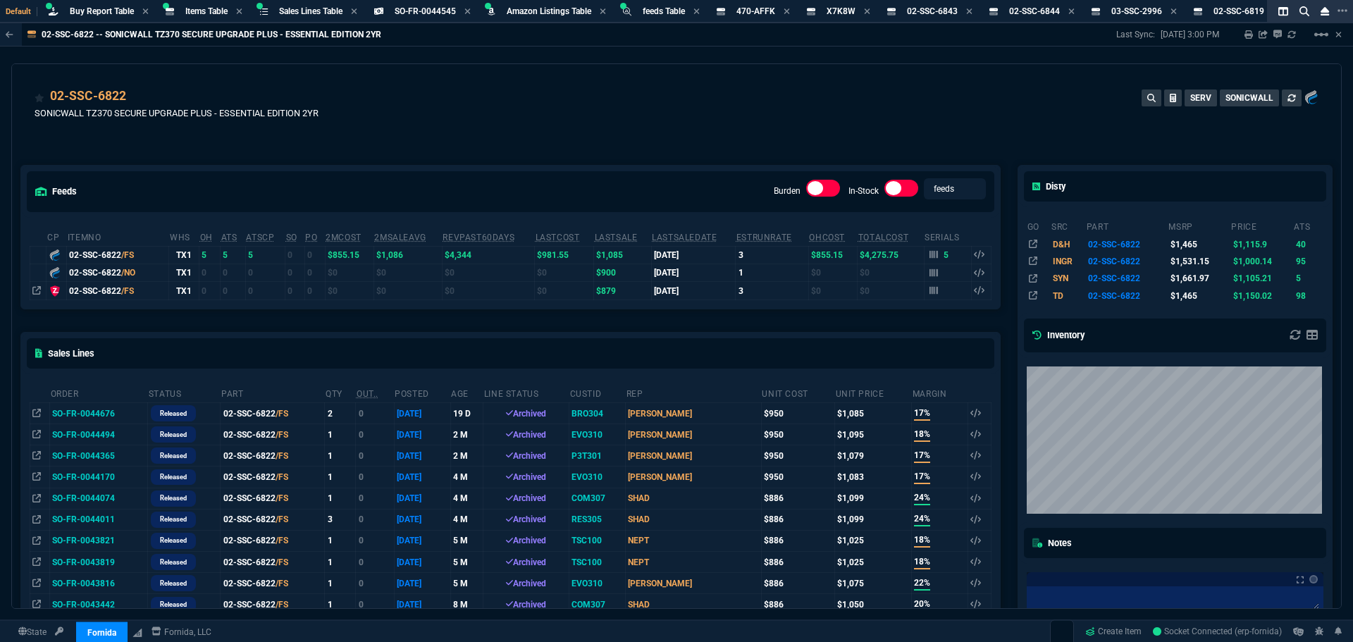
click at [633, 106] on div "02-SSC-6822 SONICWALL TZ370 SECURE UPGRADE PLUS - ESSENTIAL EDITION 2YR SERV SO…" at bounding box center [676, 112] width 1283 height 50
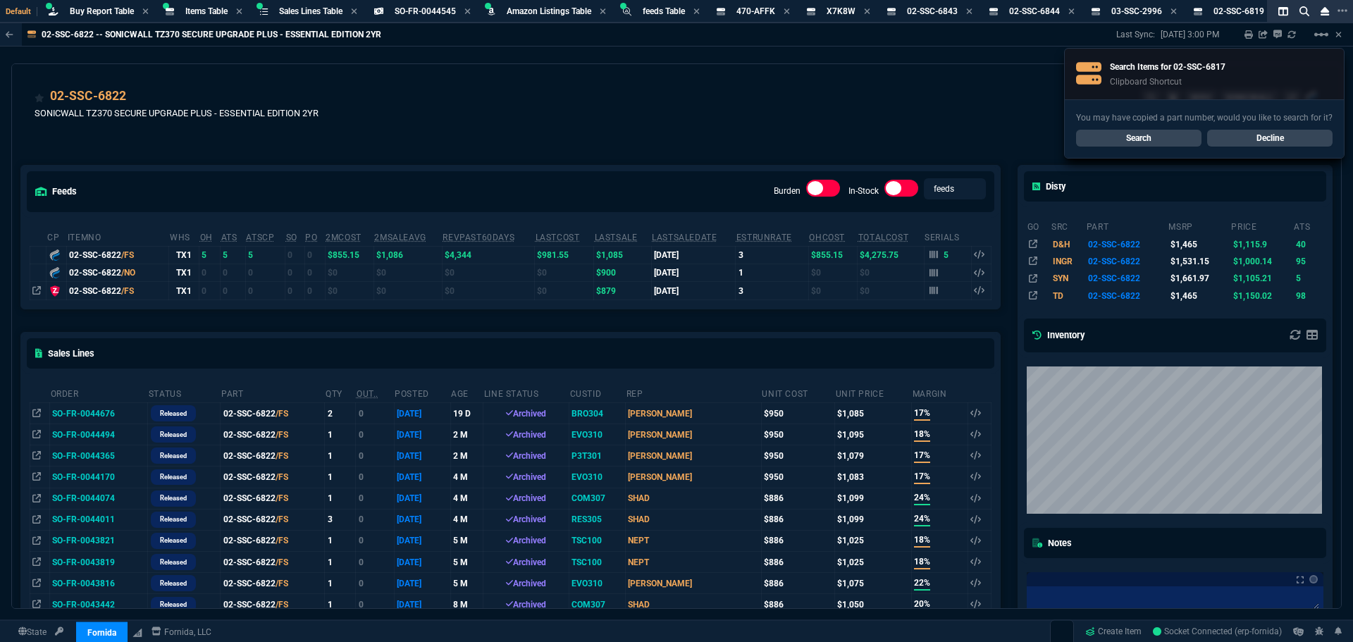
click at [1119, 138] on link "Search" at bounding box center [1138, 138] width 125 height 17
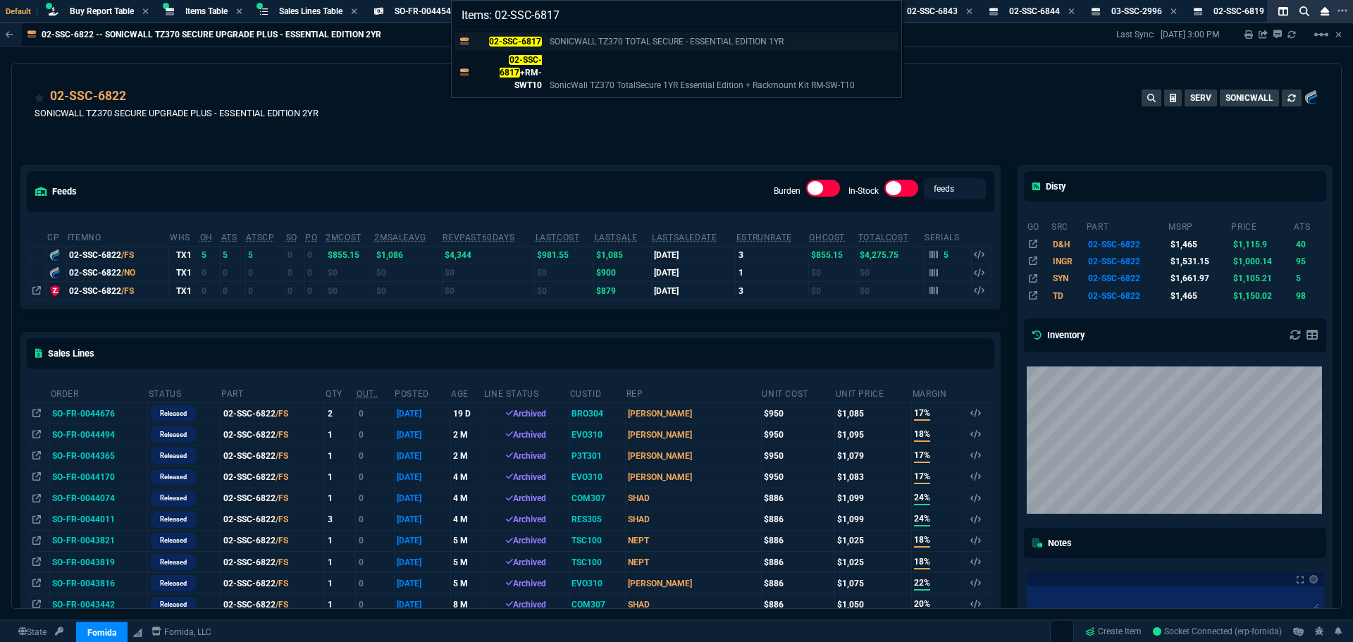
click at [528, 42] on mark "02-SSC-6817" at bounding box center [515, 42] width 53 height 10
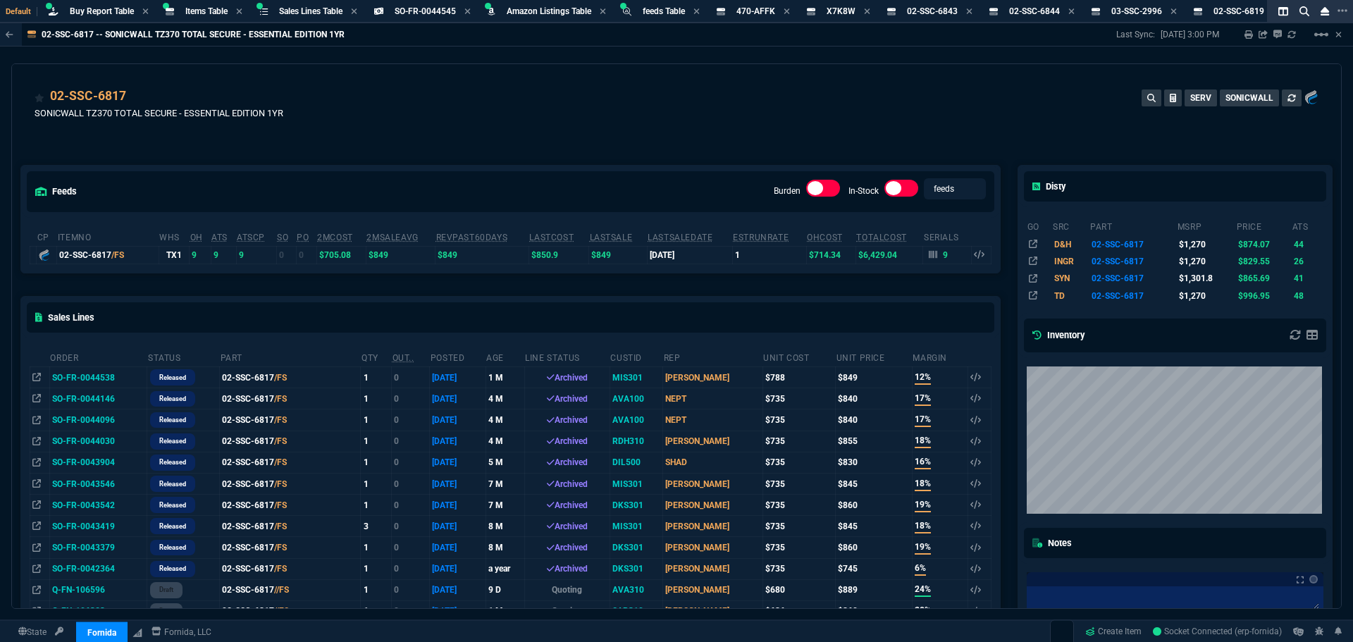
click at [333, 120] on div "02-SSC-6817 SONICWALL TZ370 TOTAL SECURE - ESSENTIAL EDITION 1YR SERV SONICWALL" at bounding box center [676, 112] width 1283 height 50
click at [186, 11] on span "Items Table" at bounding box center [206, 11] width 42 height 10
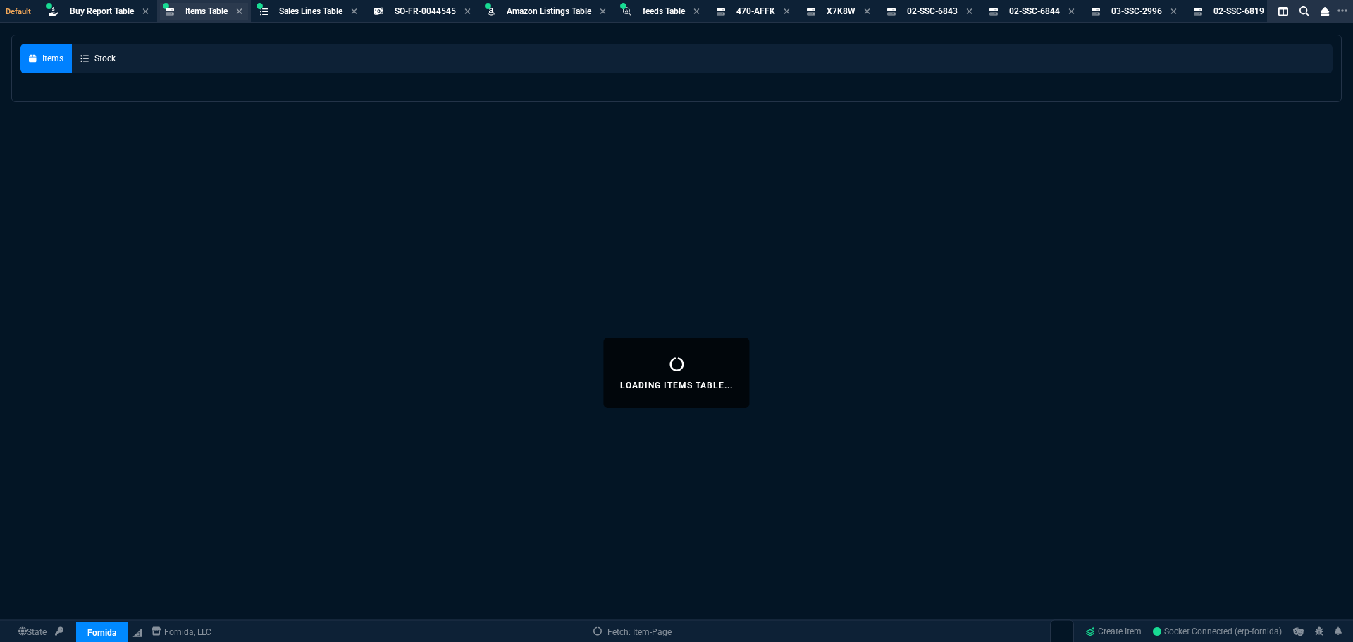
select select
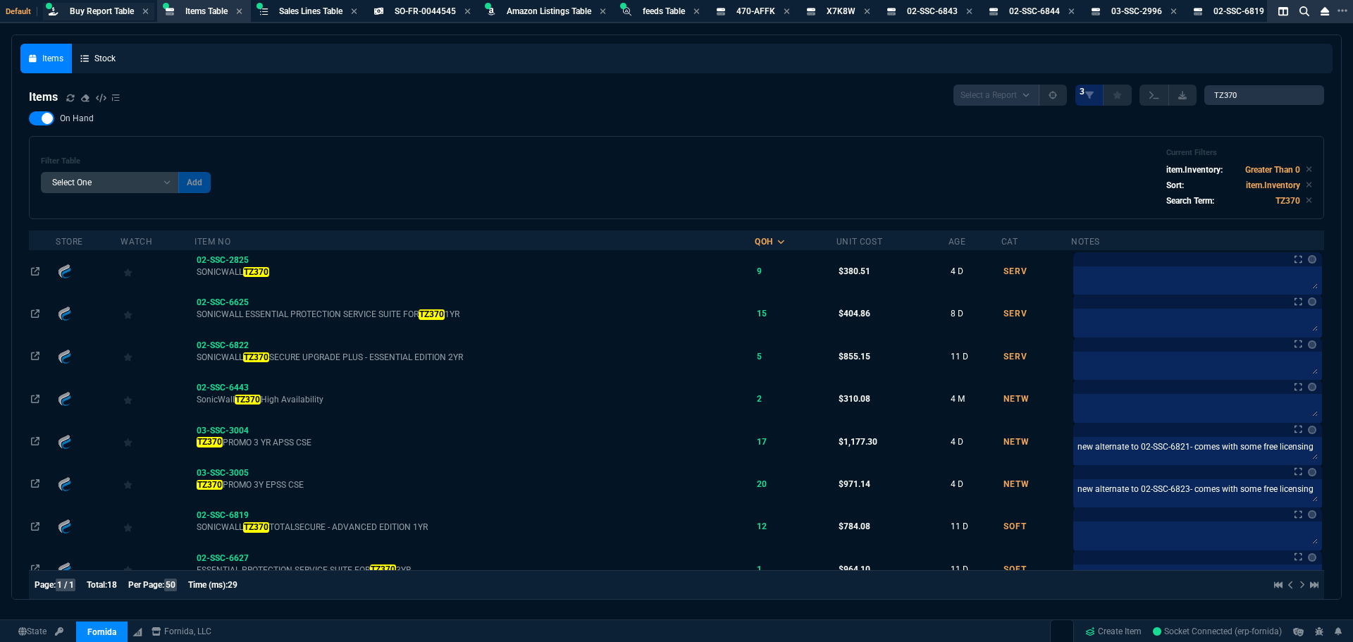
click at [104, 13] on span "Buy Report Table" at bounding box center [102, 11] width 64 height 10
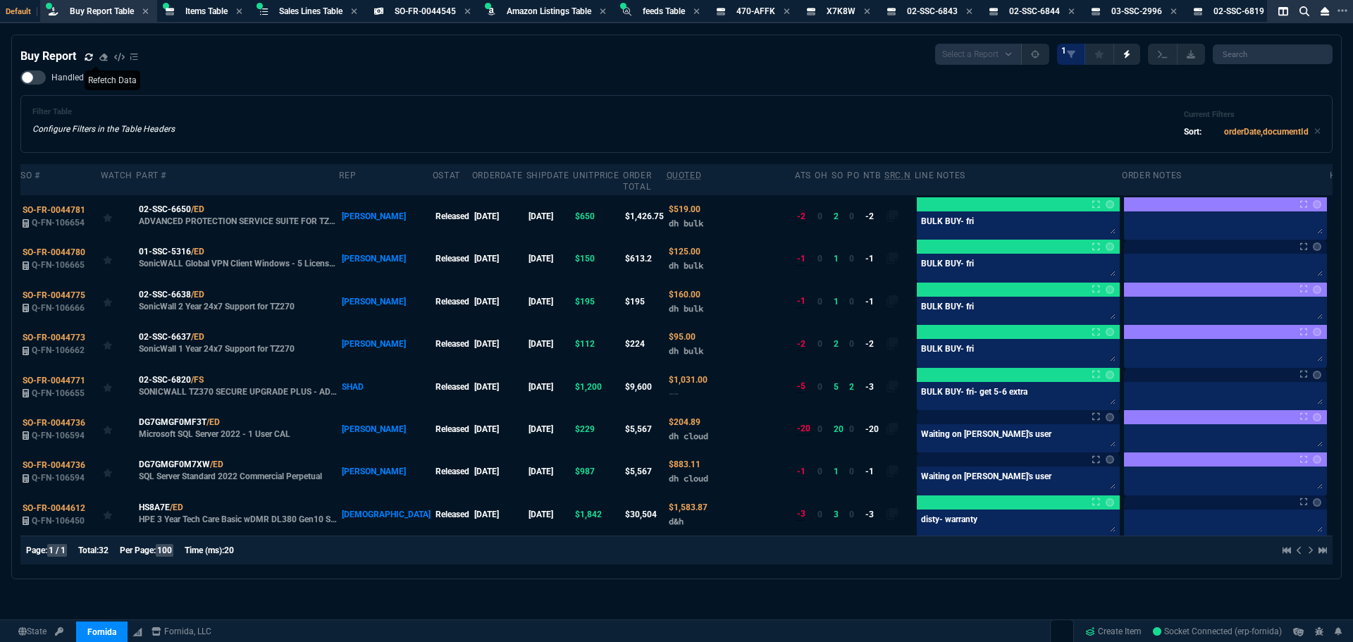
click at [87, 58] on icon at bounding box center [89, 56] width 8 height 7
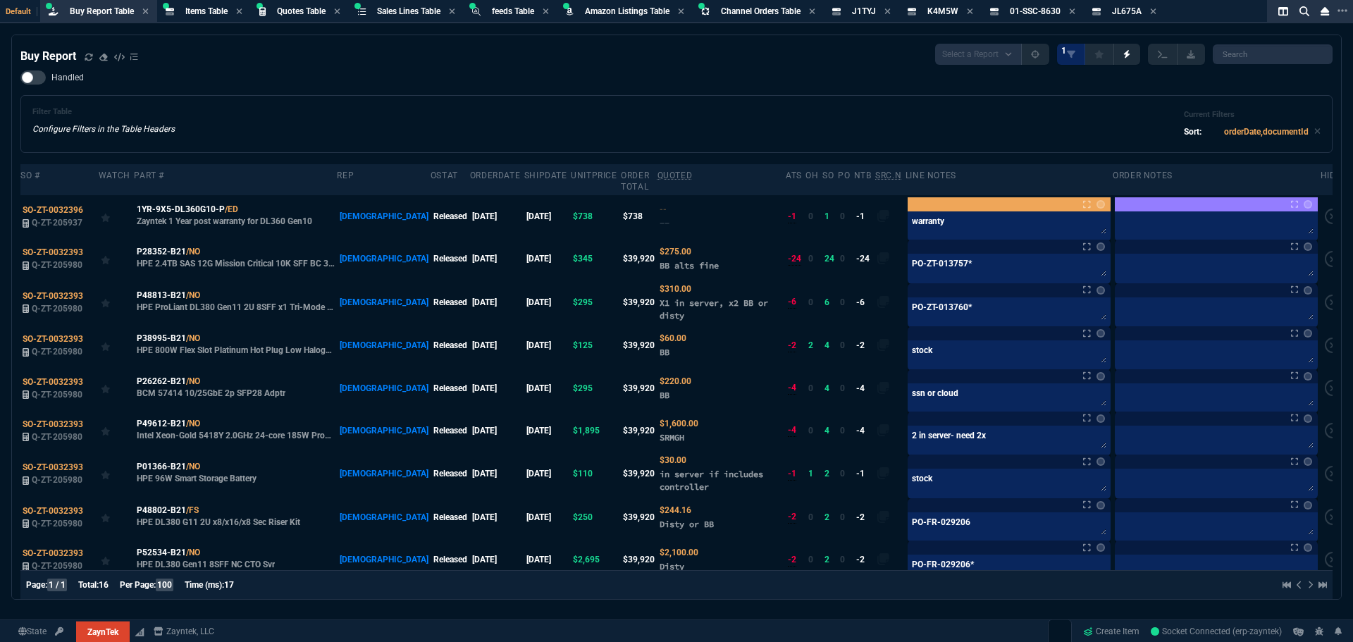
select select "8: NEPT"
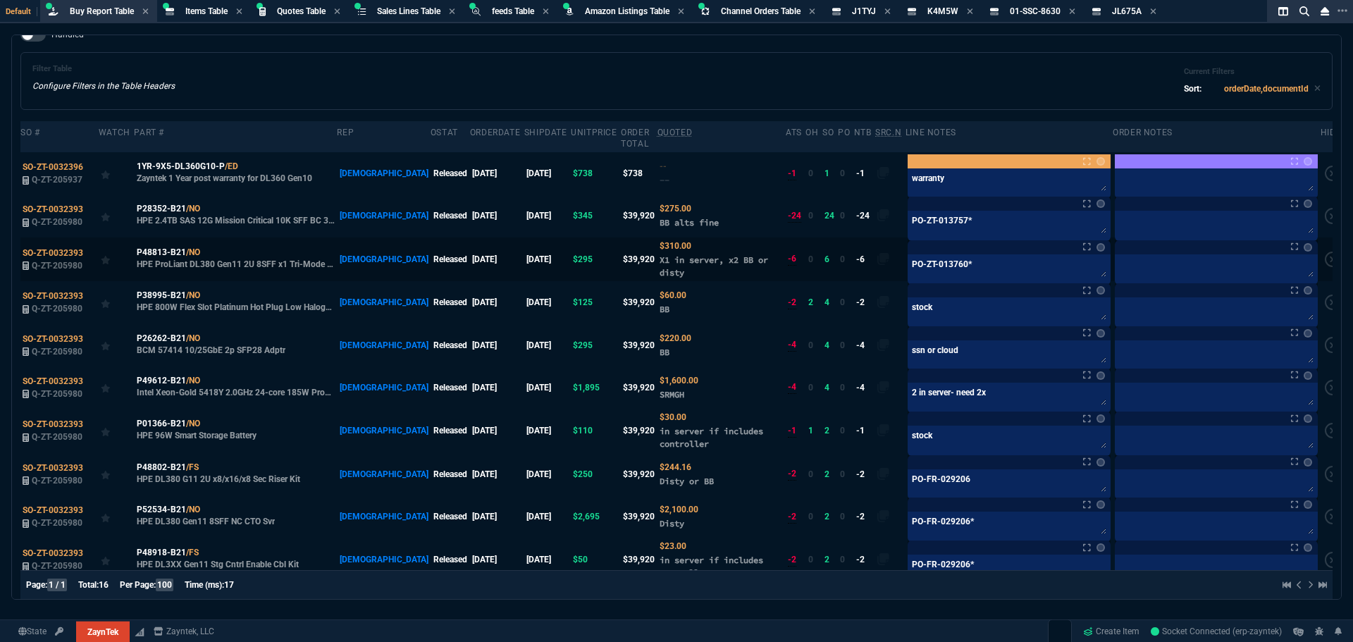
scroll to position [32, 0]
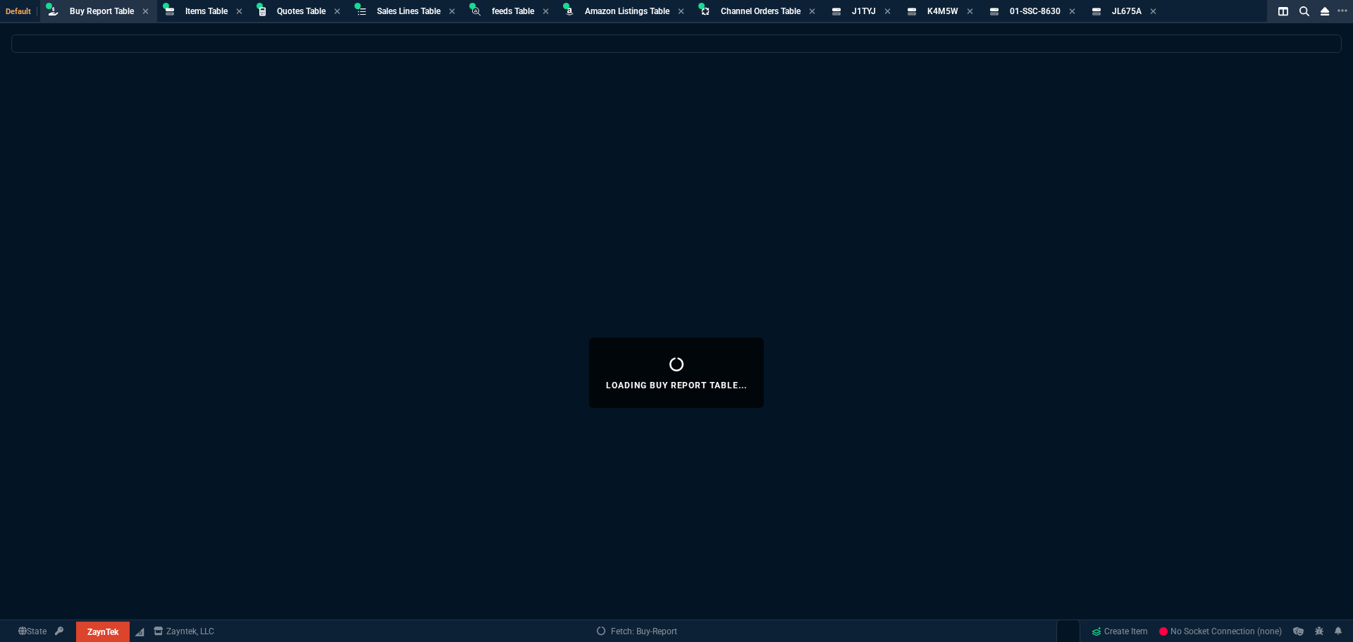
select select "8: NEPT"
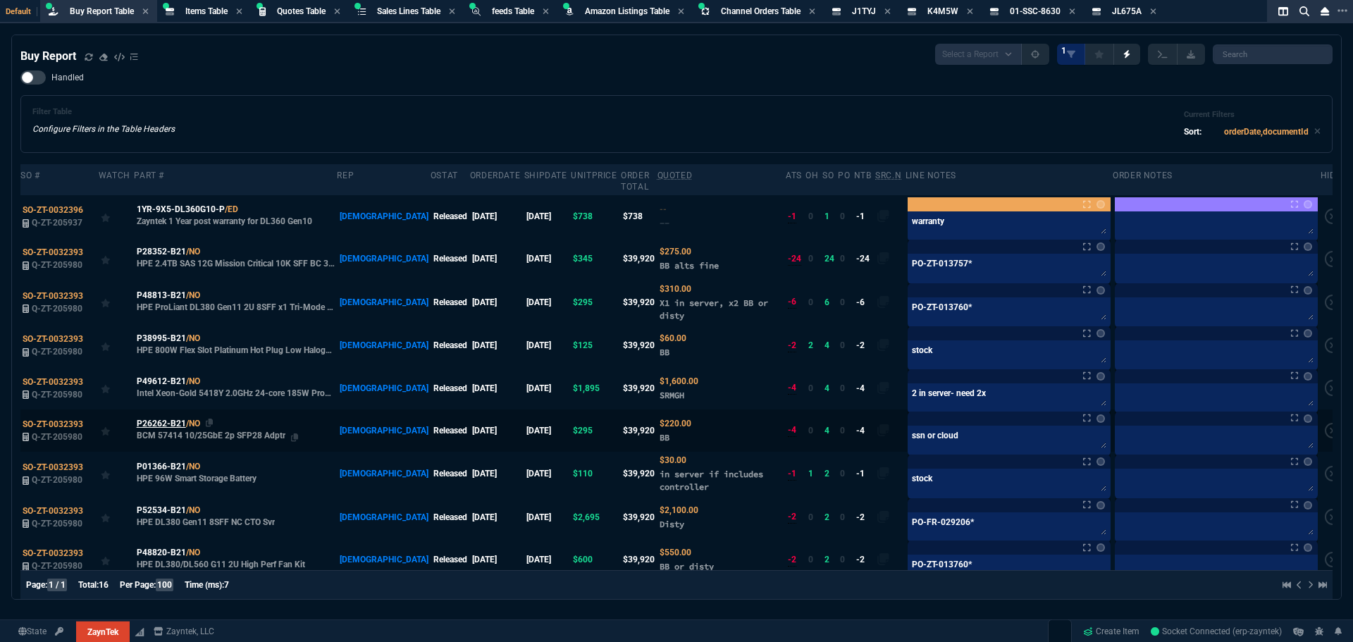
click at [161, 417] on span "P26262-B21" at bounding box center [161, 423] width 49 height 13
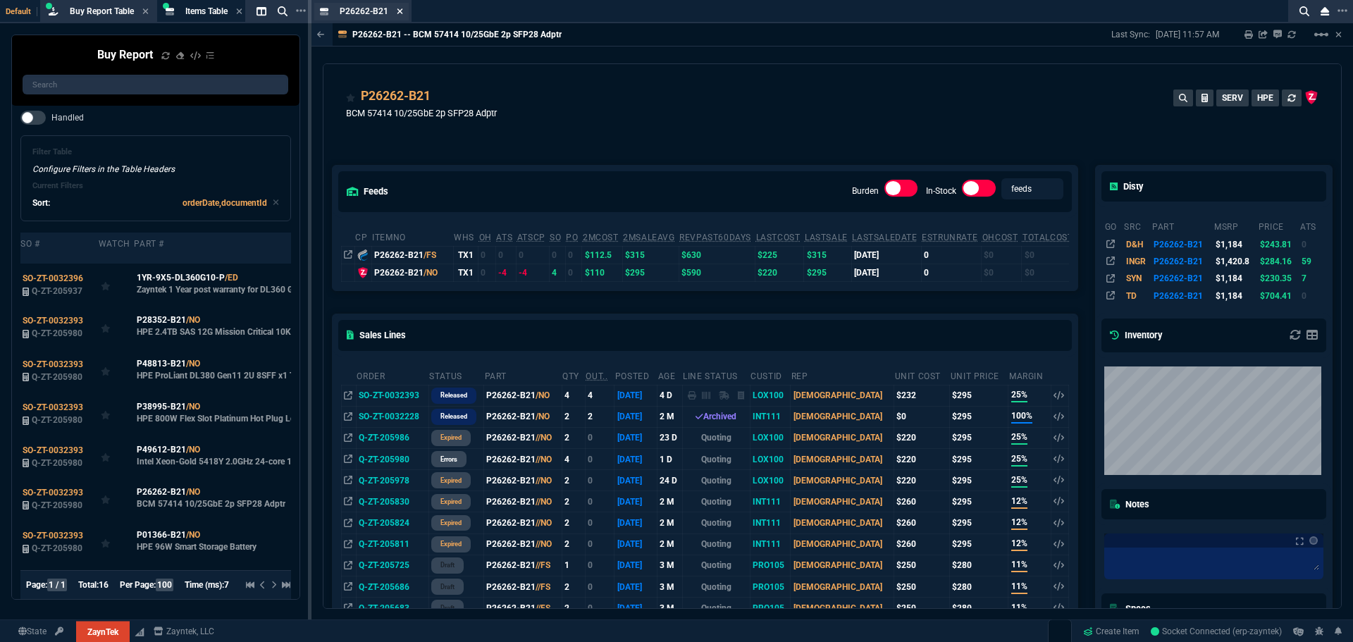
click at [399, 13] on icon at bounding box center [400, 11] width 6 height 8
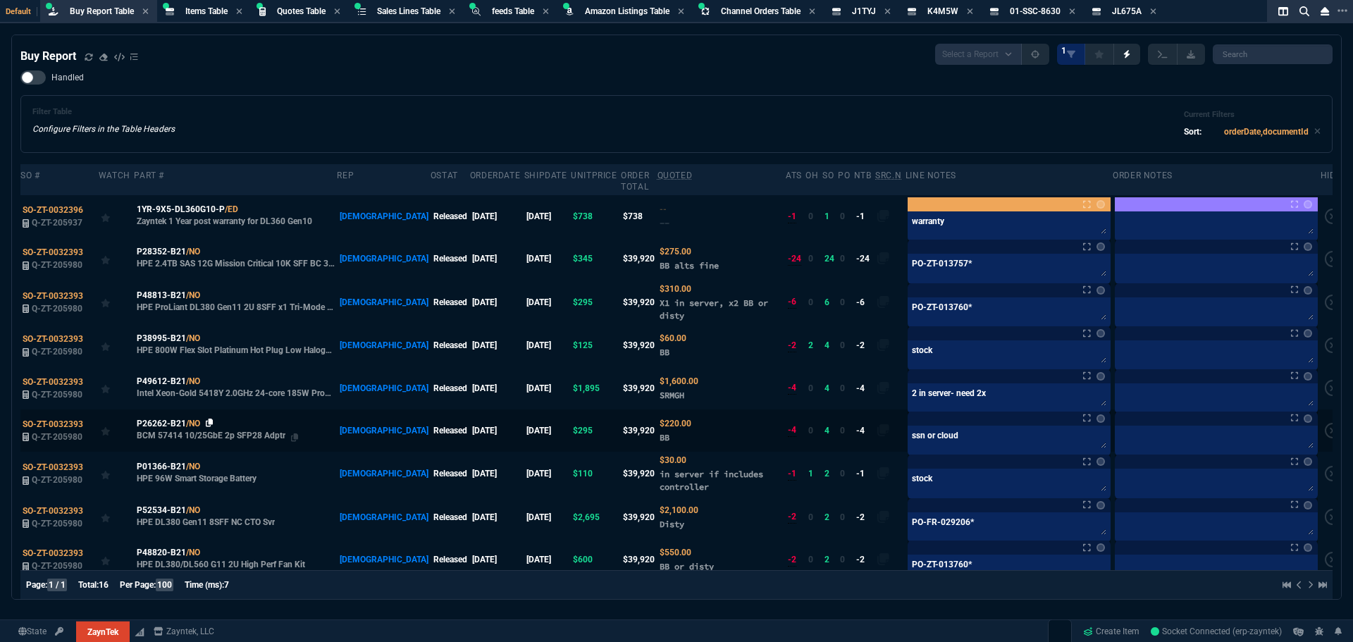
click at [209, 418] on icon at bounding box center [210, 422] width 8 height 8
click at [311, 97] on div "Filter Table Configure Filters in the Table Headers Current Filters Sort: order…" at bounding box center [676, 124] width 1312 height 58
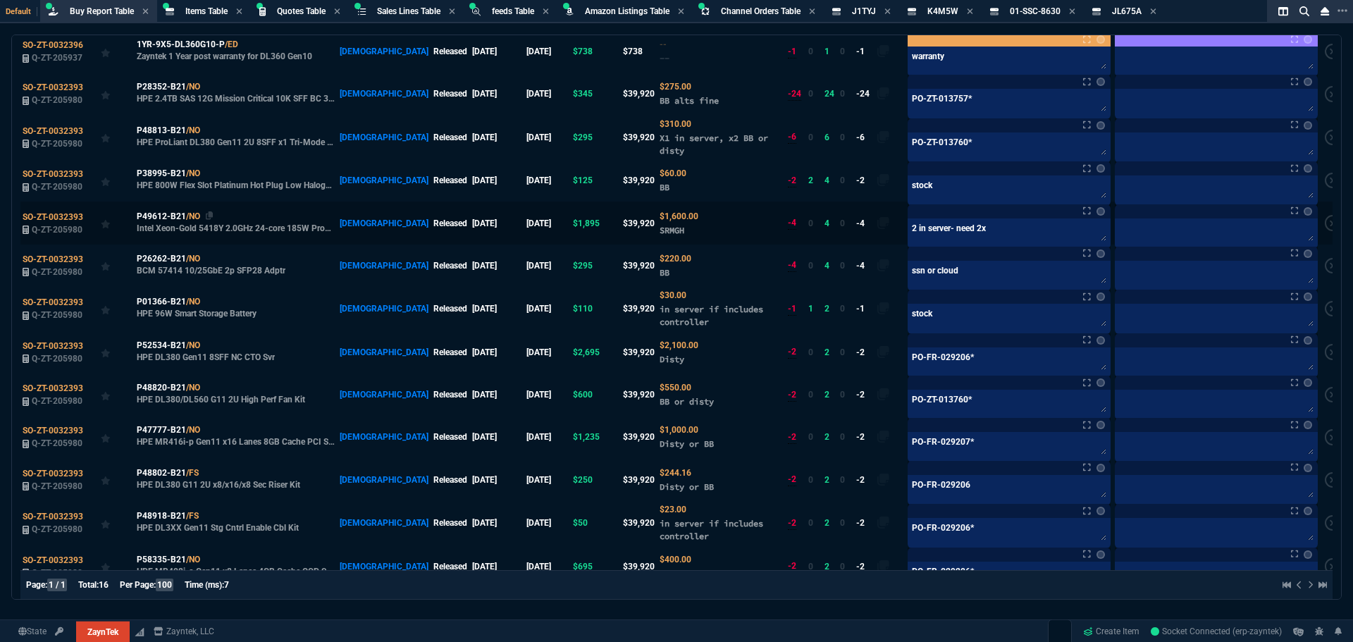
scroll to position [141, 0]
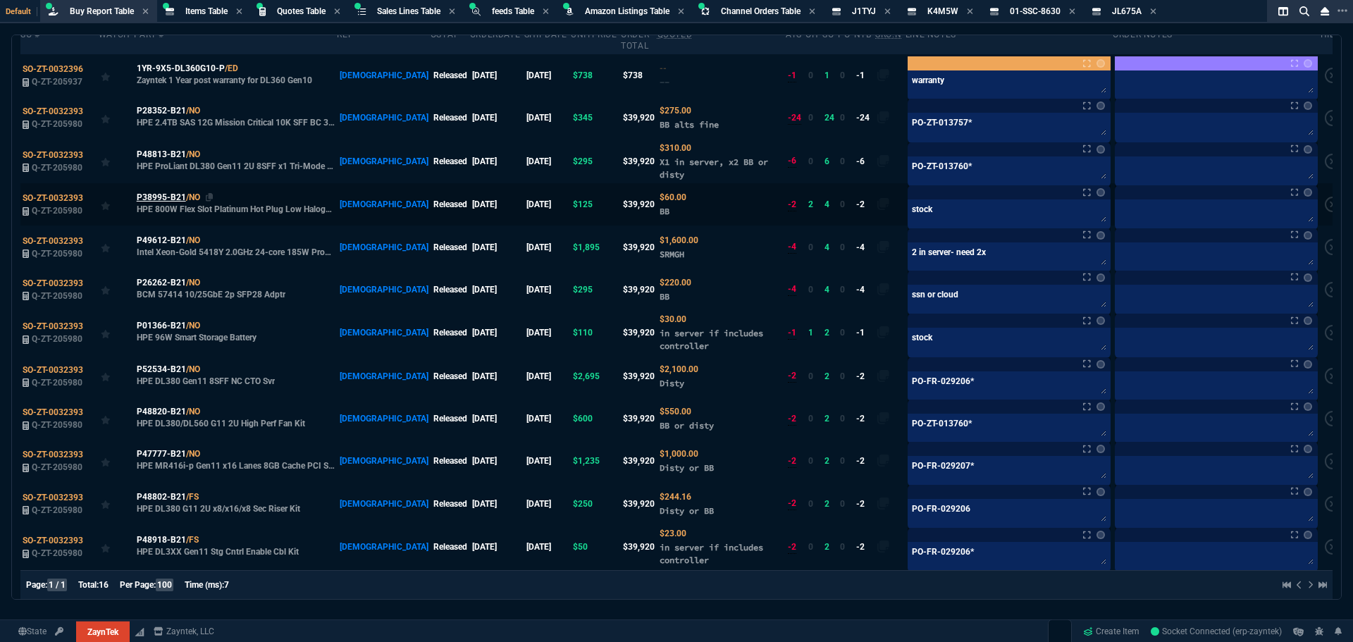
click at [164, 191] on span "P38995-B21" at bounding box center [161, 197] width 49 height 13
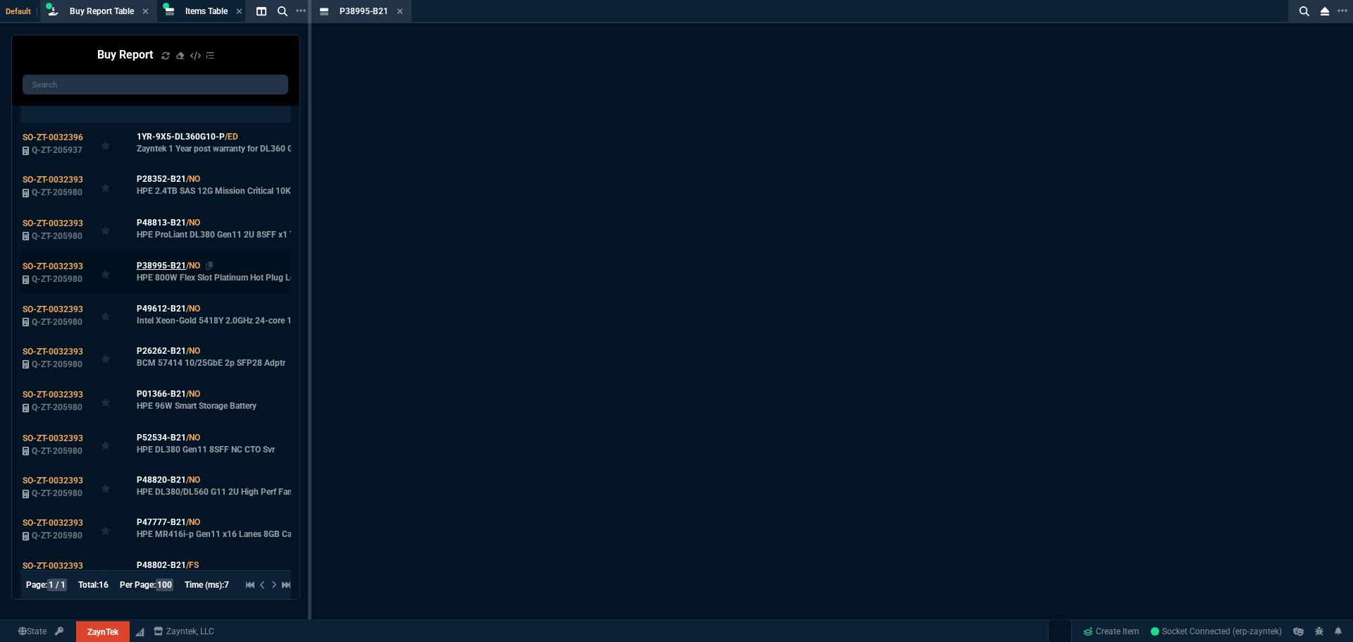
scroll to position [220, 0]
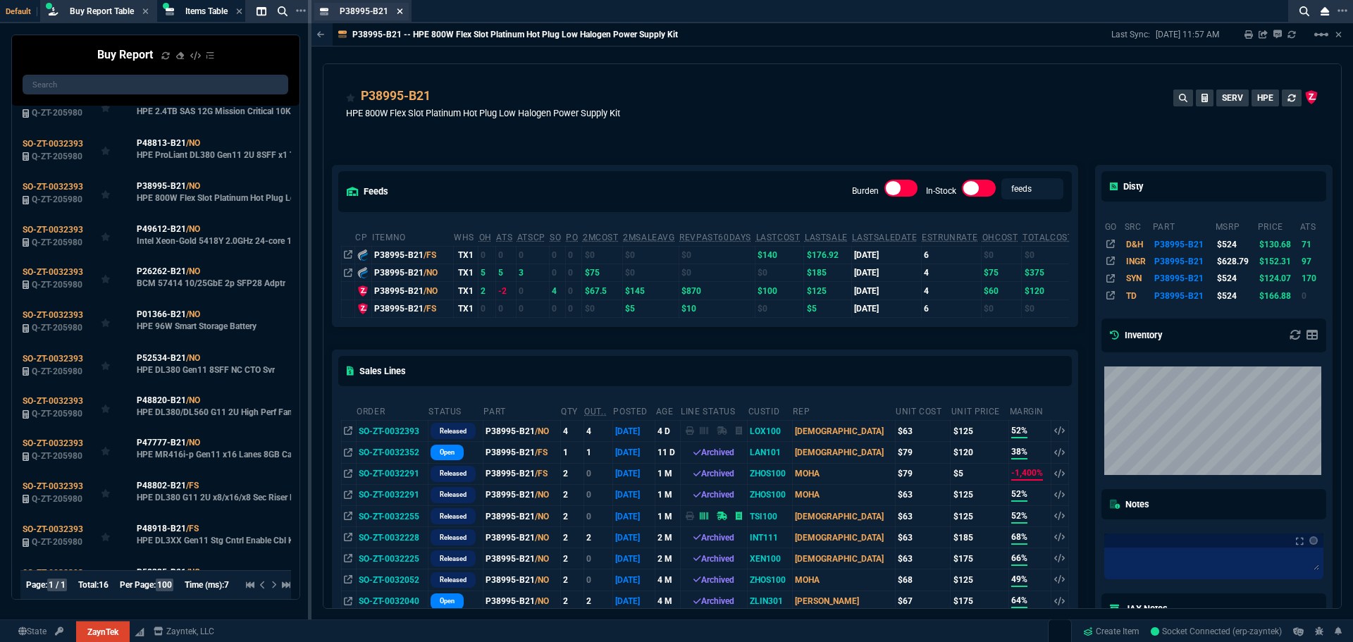
click at [397, 12] on icon at bounding box center [400, 11] width 6 height 8
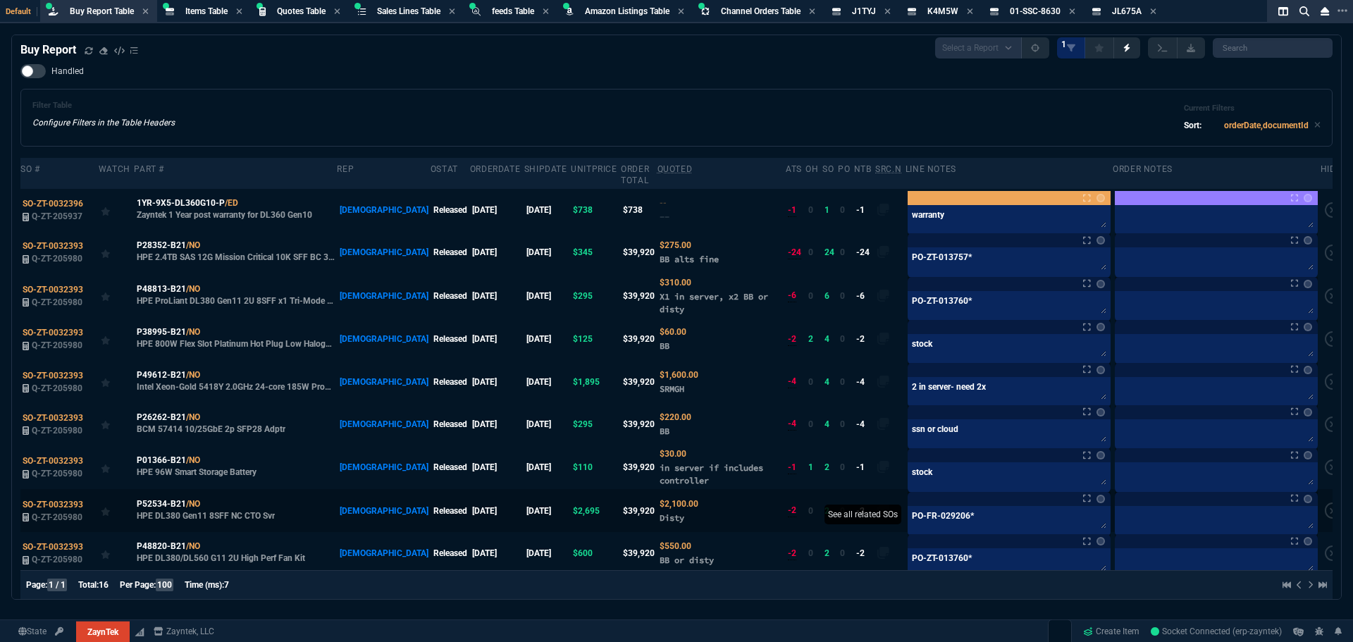
scroll to position [0, 0]
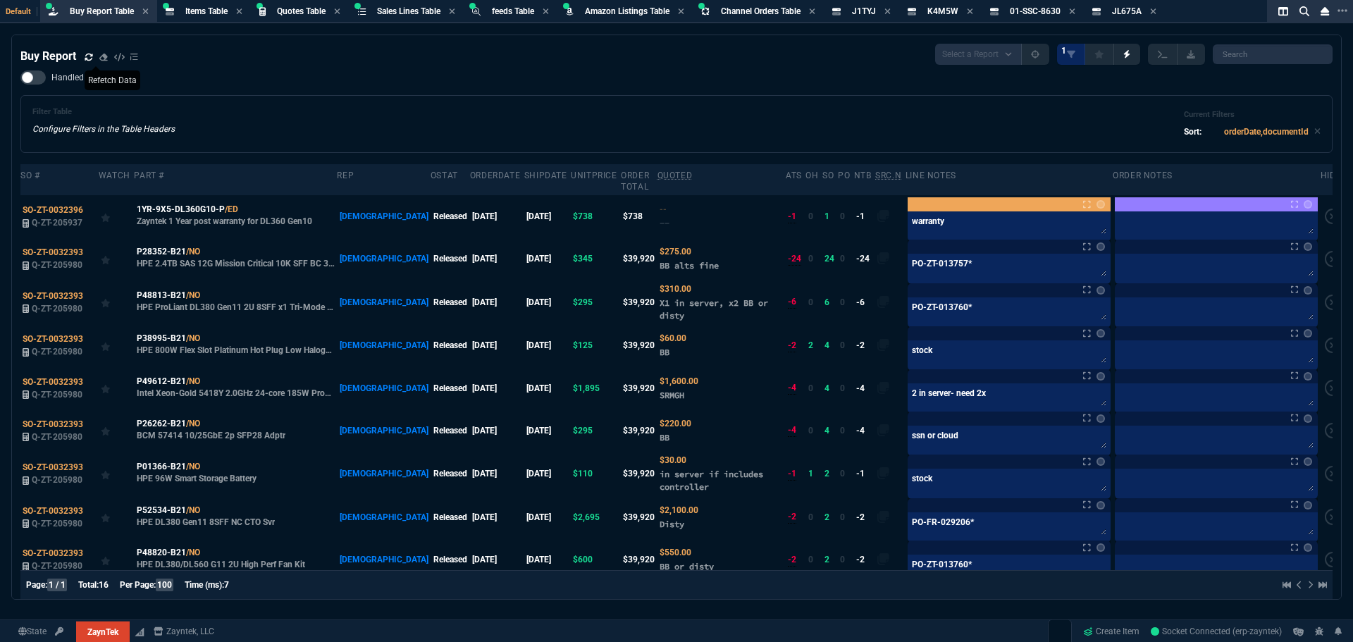
click at [85, 59] on icon at bounding box center [89, 57] width 8 height 8
click at [1108, 628] on link "Create Item" at bounding box center [1111, 631] width 68 height 21
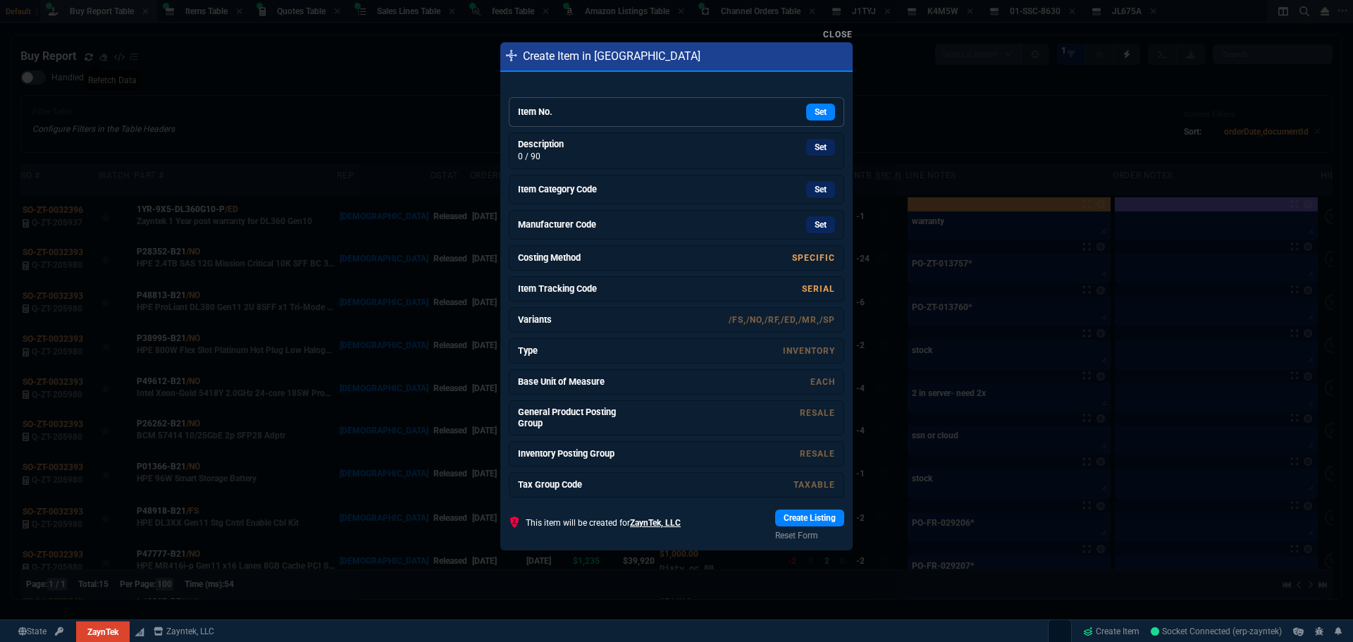
click at [597, 113] on h6 "Item No." at bounding box center [571, 111] width 106 height 11
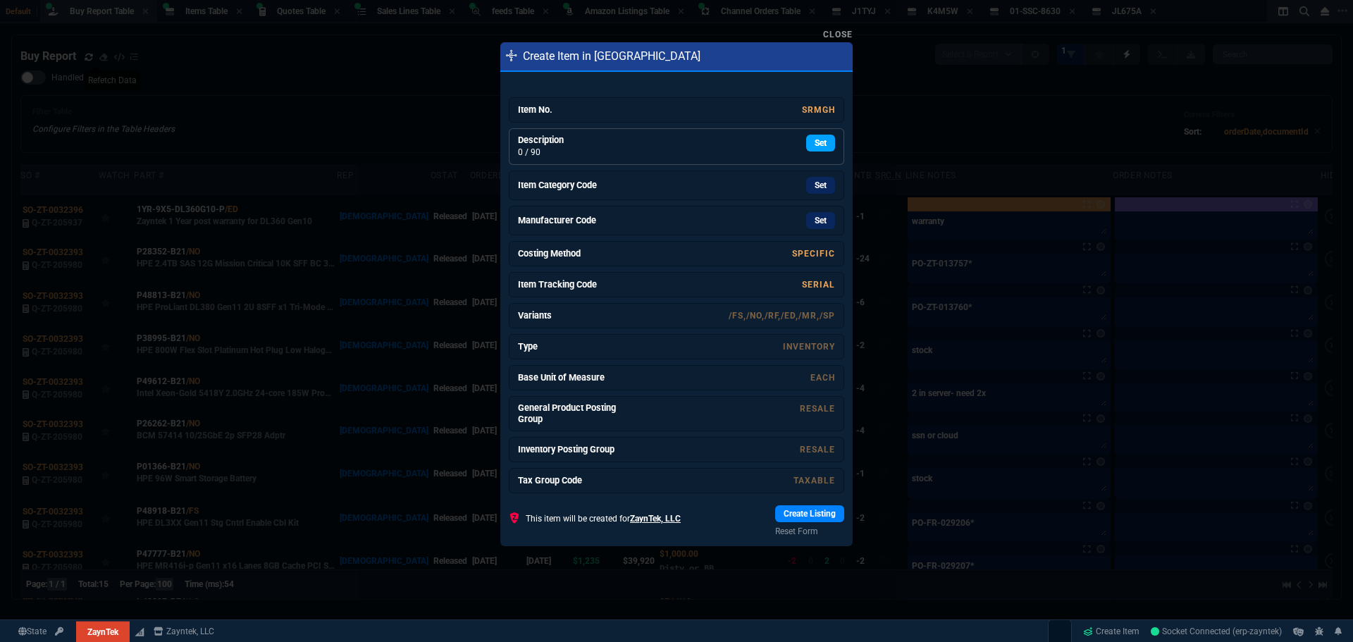
click at [819, 146] on link "Set" at bounding box center [820, 143] width 29 height 17
click at [807, 187] on link "Set" at bounding box center [820, 186] width 29 height 17
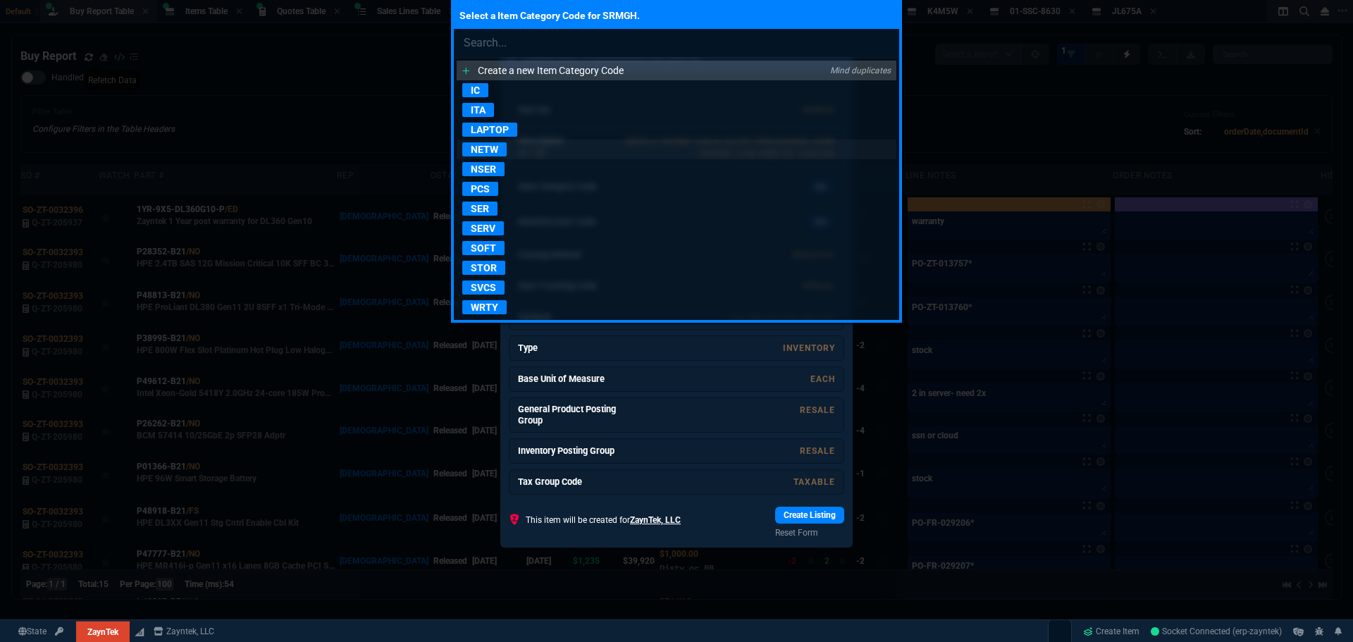
click at [485, 154] on p "NETW" at bounding box center [484, 149] width 44 height 14
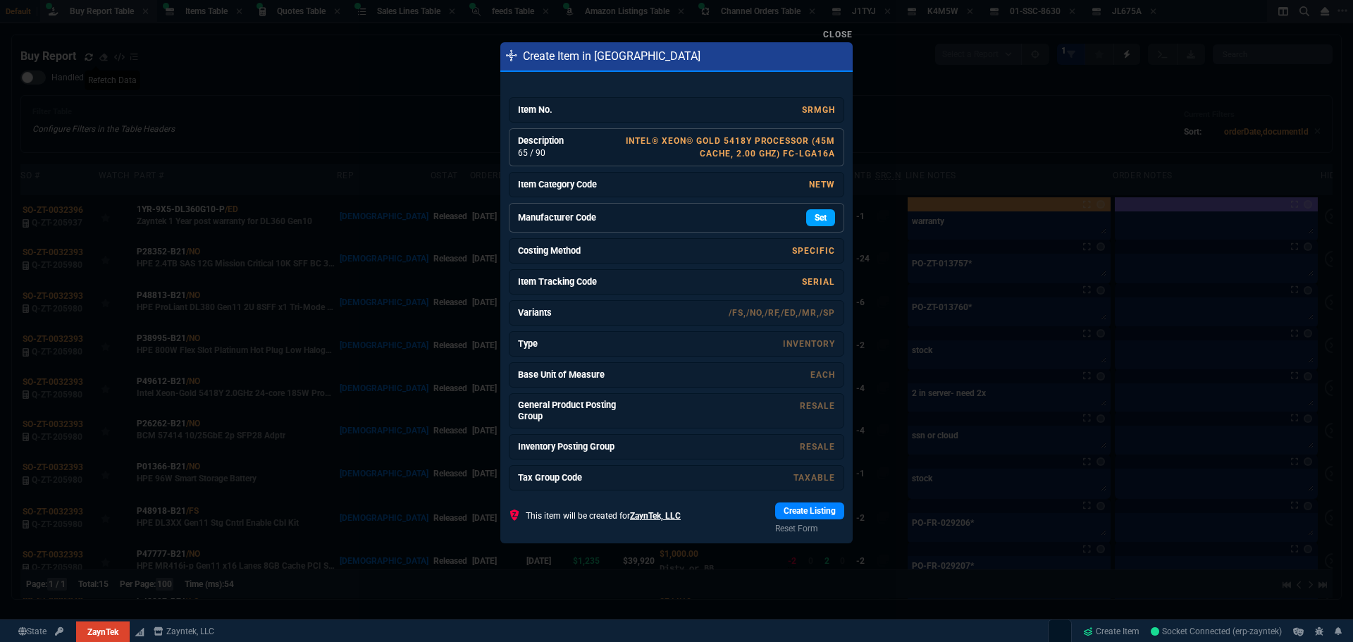
click at [813, 216] on link "Set" at bounding box center [820, 217] width 29 height 17
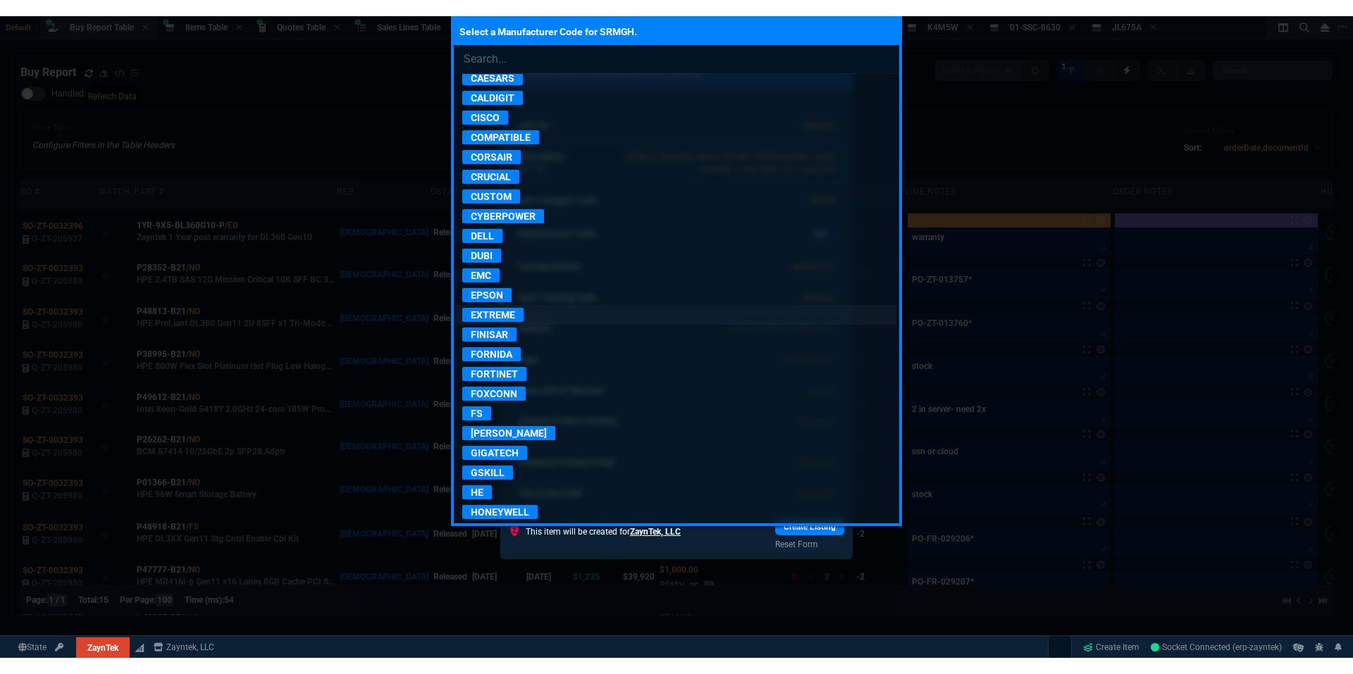
scroll to position [634, 0]
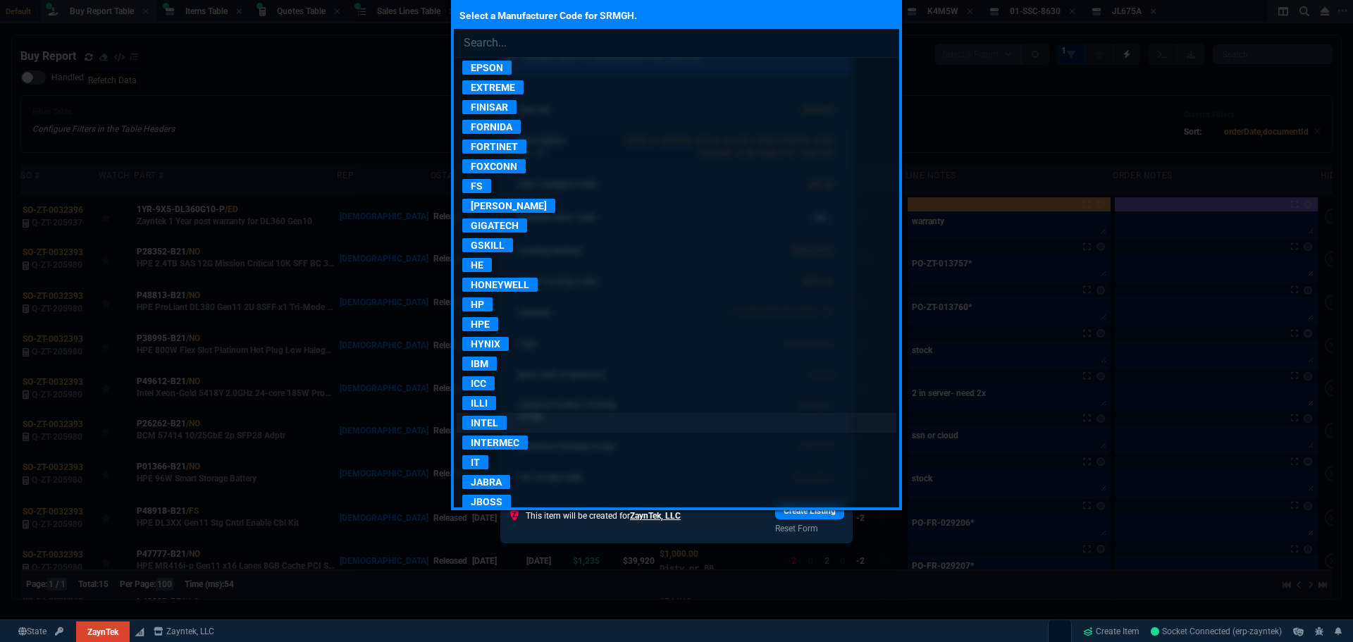
click at [487, 420] on p "INTEL" at bounding box center [484, 423] width 44 height 14
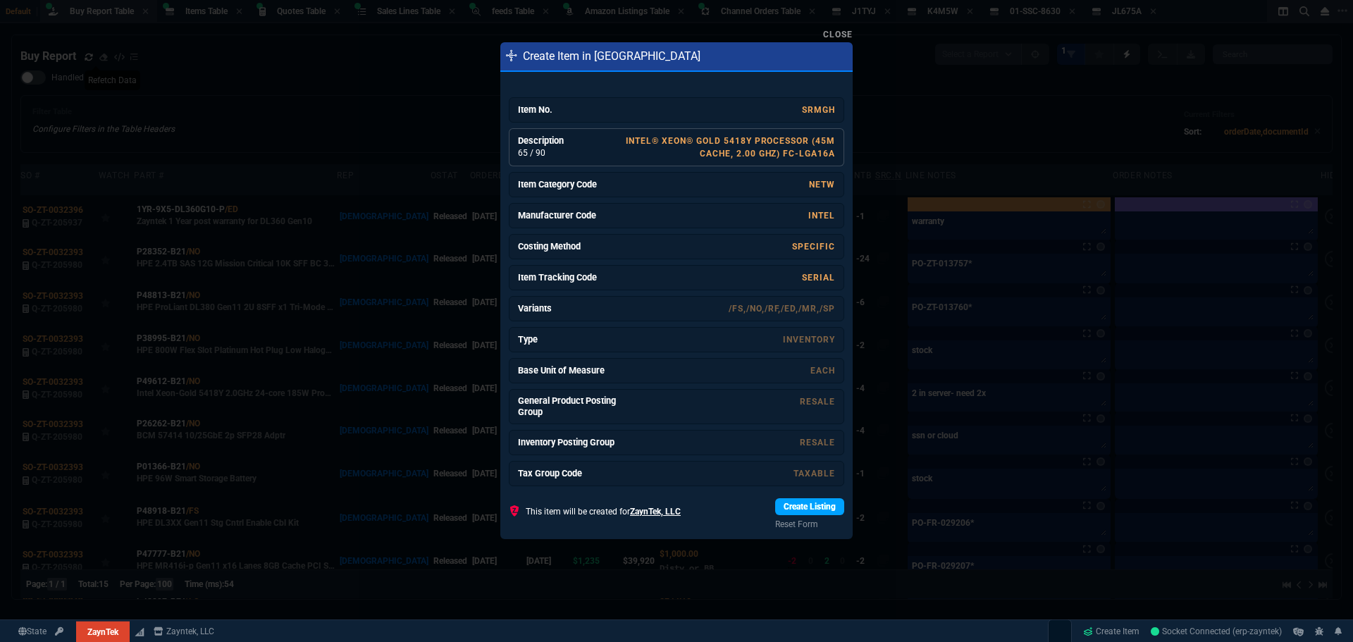
click at [813, 509] on link "Create Listing" at bounding box center [809, 506] width 69 height 17
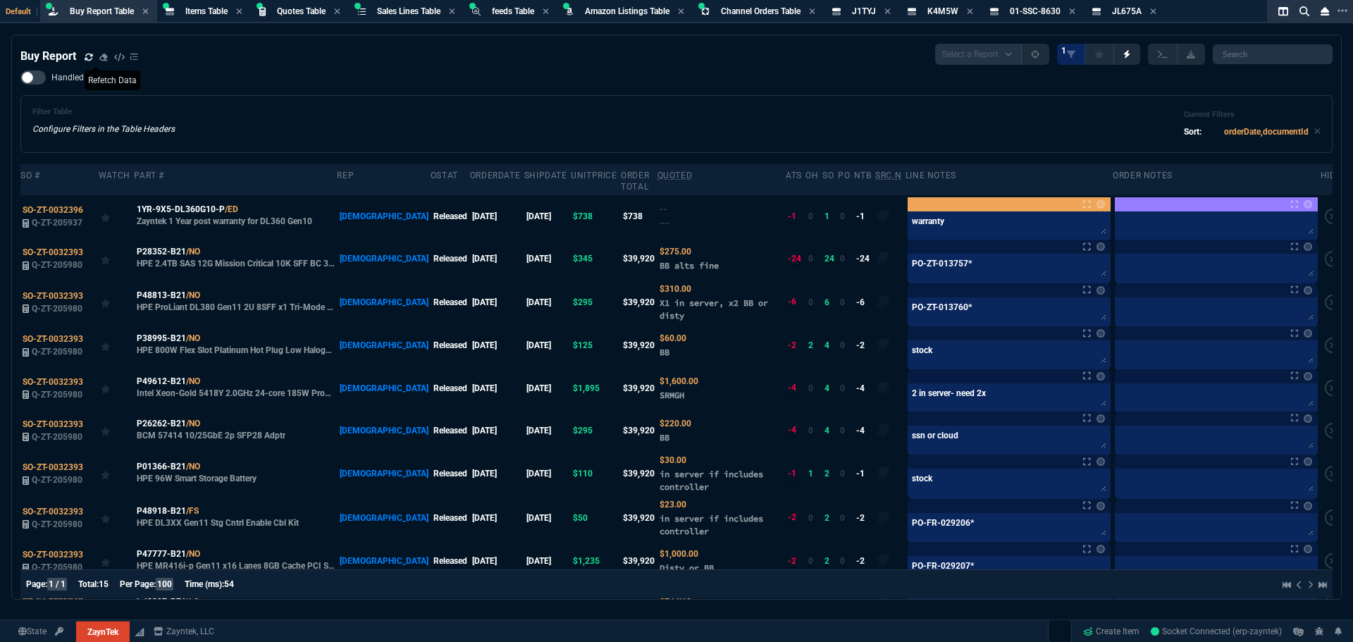
click at [767, 87] on div "Handled Filter Table Configure Filters in the Table Headers Current Filters Sor…" at bounding box center [676, 111] width 1312 height 82
click at [347, 610] on div "Buy Report Select a Report Not Purchased 1 Handled Filter Table Configure Filte…" at bounding box center [676, 373] width 1353 height 676
